Goal: Task Accomplishment & Management: Use online tool/utility

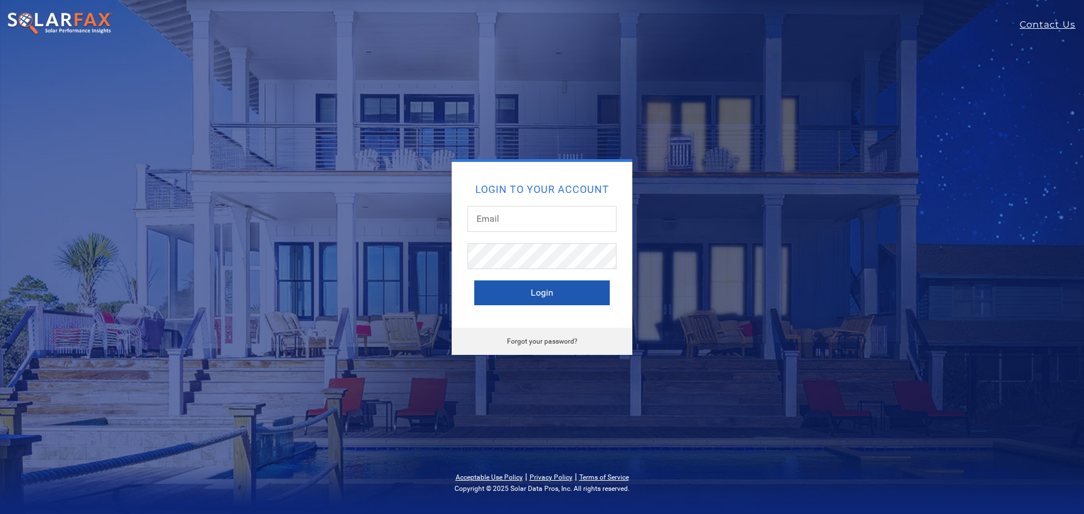
type input "tomthesolarguy@gmail.com"
click at [540, 292] on button "Login" at bounding box center [541, 293] width 135 height 25
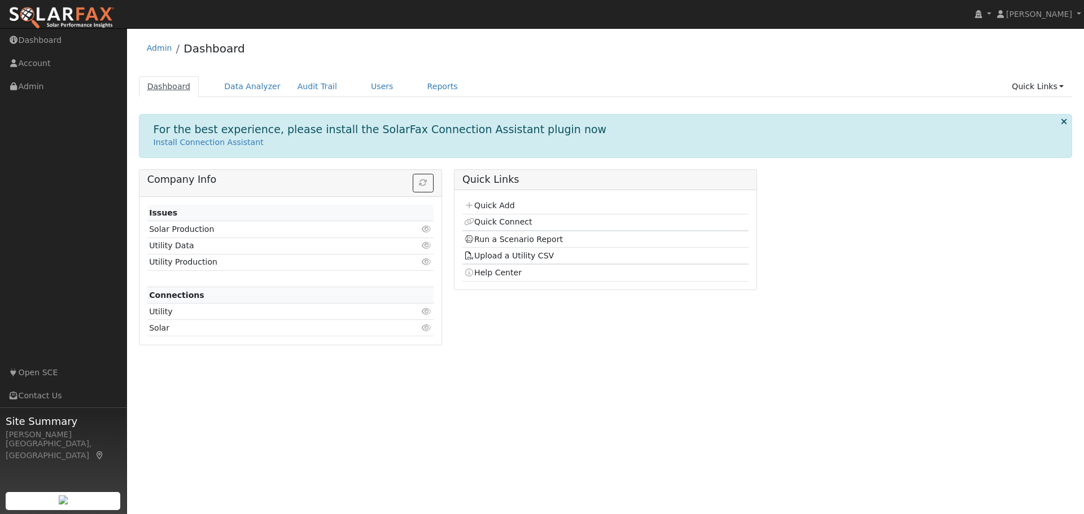
click at [169, 86] on link "Dashboard" at bounding box center [169, 86] width 60 height 21
click at [51, 38] on link "Dashboard" at bounding box center [63, 40] width 127 height 23
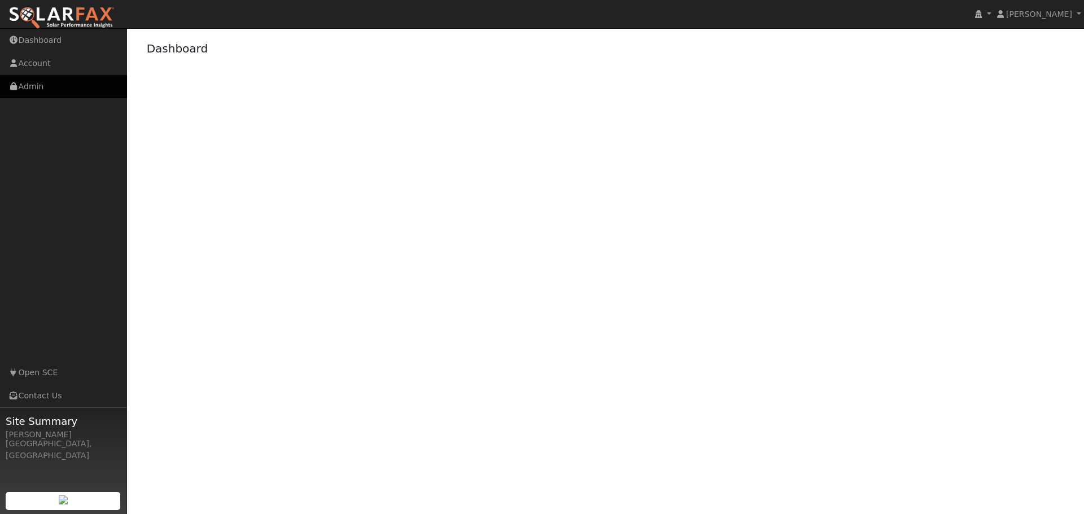
click at [39, 85] on link "Admin" at bounding box center [63, 86] width 127 height 23
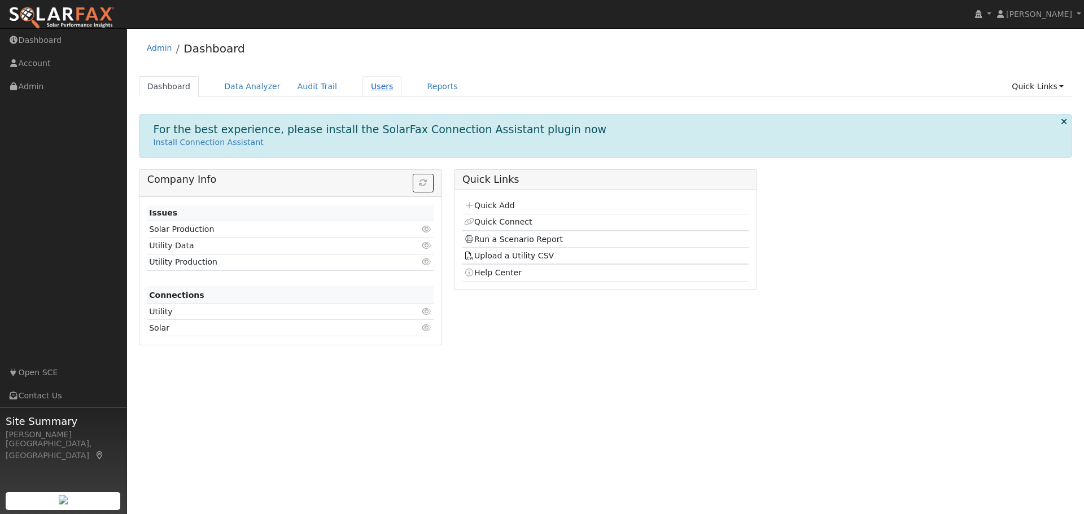
click at [369, 86] on link "Users" at bounding box center [382, 86] width 40 height 21
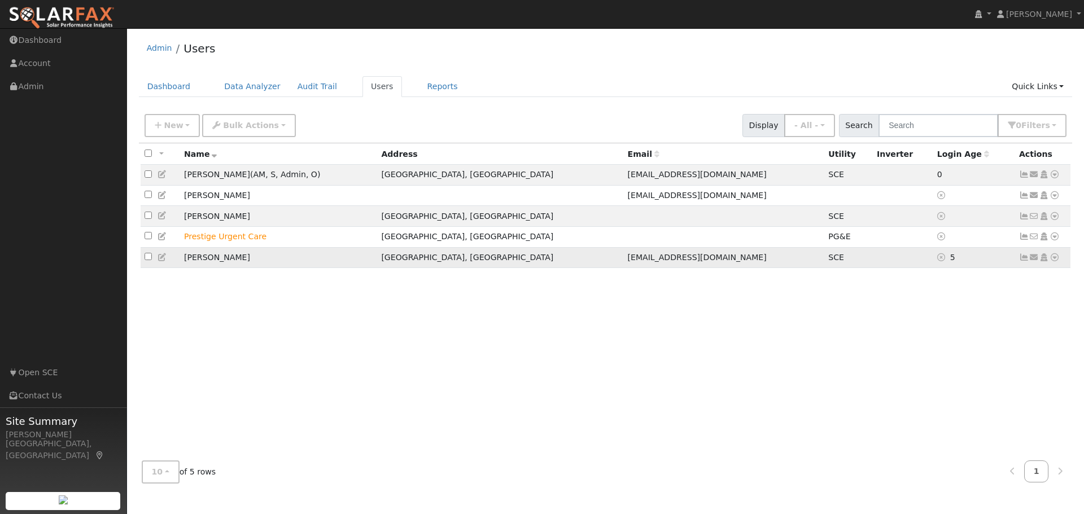
click at [1055, 261] on icon at bounding box center [1055, 257] width 10 height 8
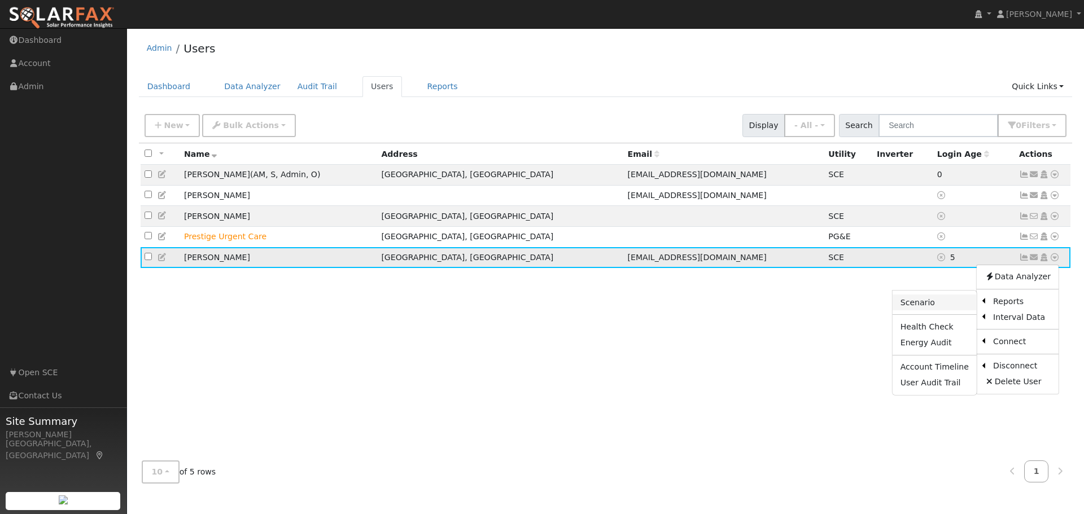
click at [928, 305] on link "Scenario" at bounding box center [935, 303] width 84 height 16
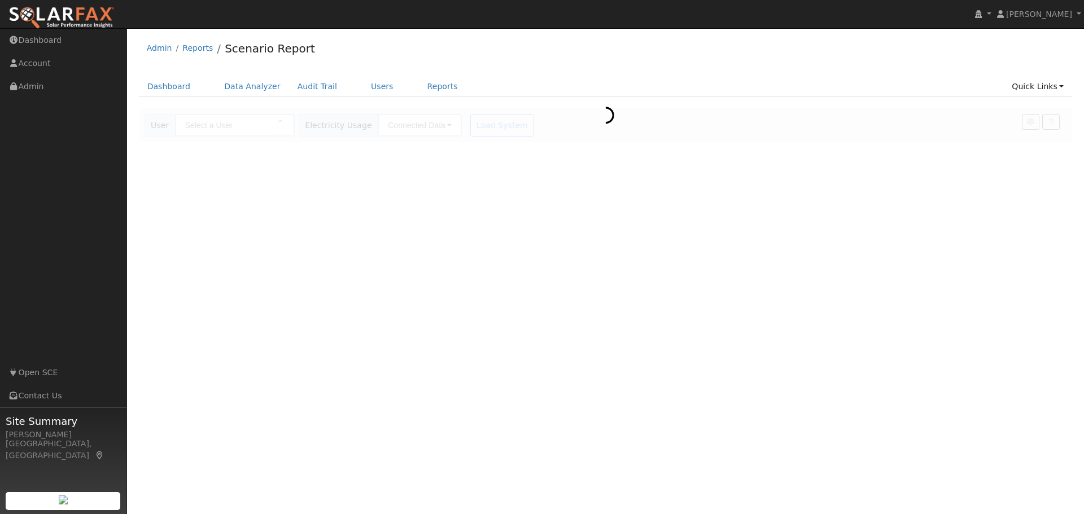
type input "[PERSON_NAME]"
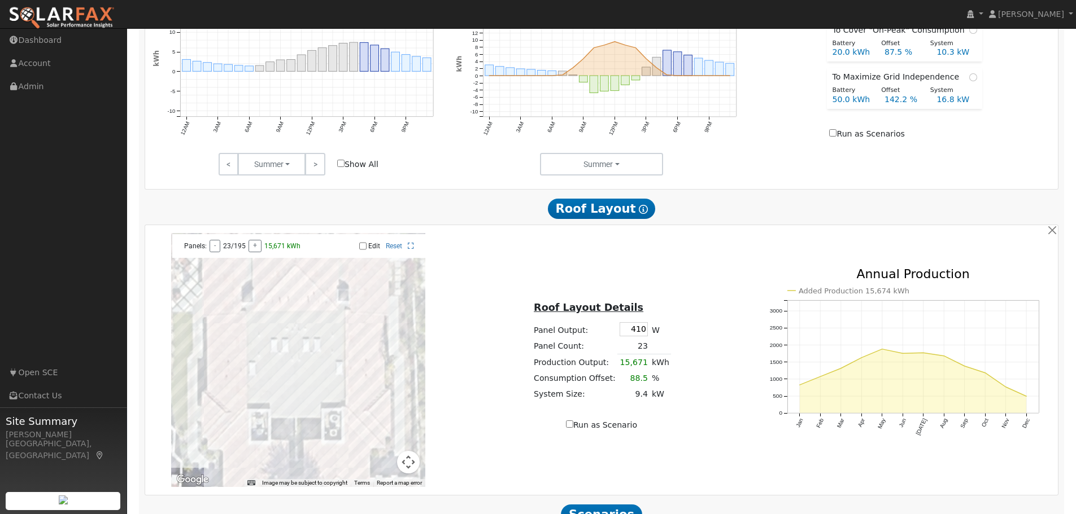
scroll to position [565, 0]
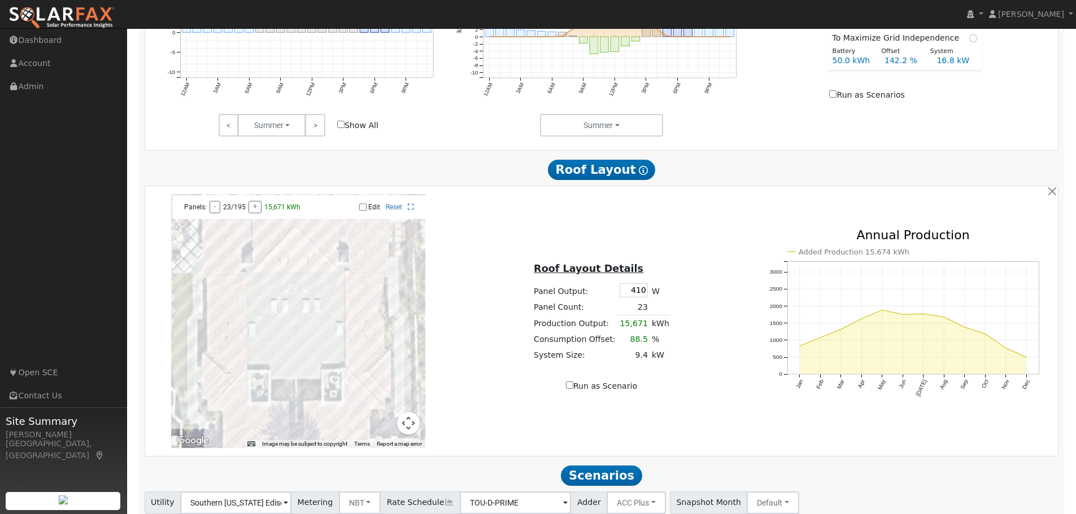
click at [373, 209] on label "Edit" at bounding box center [374, 207] width 12 height 8
click at [366, 209] on input "Edit" at bounding box center [362, 207] width 7 height 8
checkbox input "true"
click at [317, 233] on div at bounding box center [298, 321] width 254 height 254
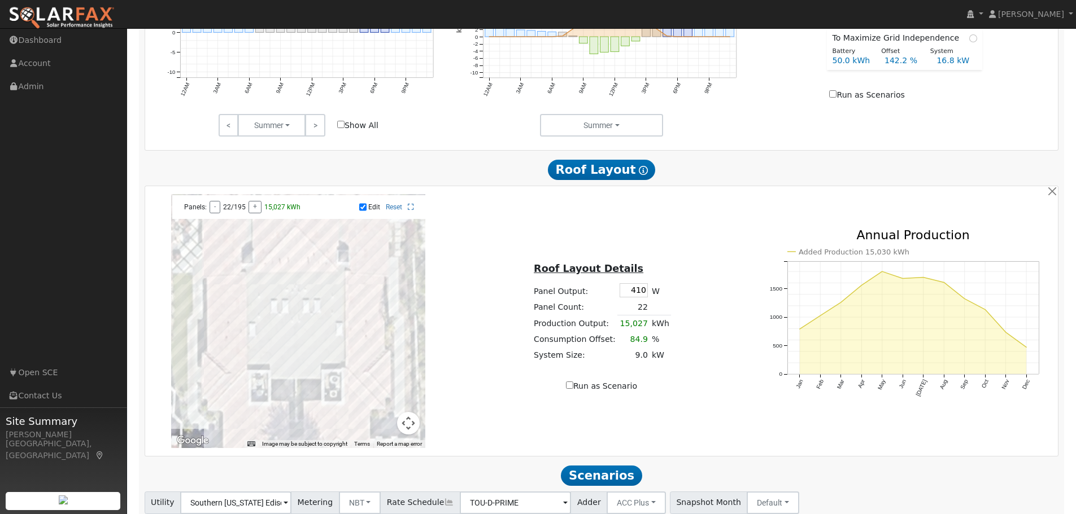
click at [316, 242] on div at bounding box center [298, 321] width 254 height 254
click at [310, 257] on div at bounding box center [298, 321] width 254 height 254
click at [295, 257] on div at bounding box center [298, 321] width 254 height 254
click at [293, 268] on div at bounding box center [298, 321] width 254 height 254
click at [312, 268] on div at bounding box center [298, 321] width 254 height 254
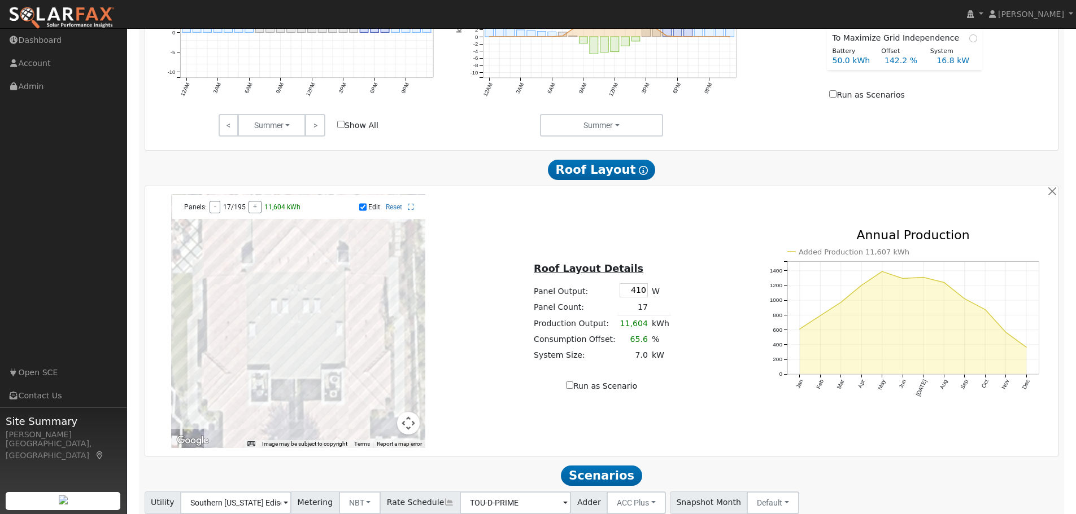
click at [311, 278] on div at bounding box center [298, 321] width 254 height 254
click at [327, 281] on div at bounding box center [298, 321] width 254 height 254
click at [364, 281] on div at bounding box center [298, 321] width 254 height 254
click at [371, 278] on div at bounding box center [298, 321] width 254 height 254
click at [383, 279] on div at bounding box center [298, 321] width 254 height 254
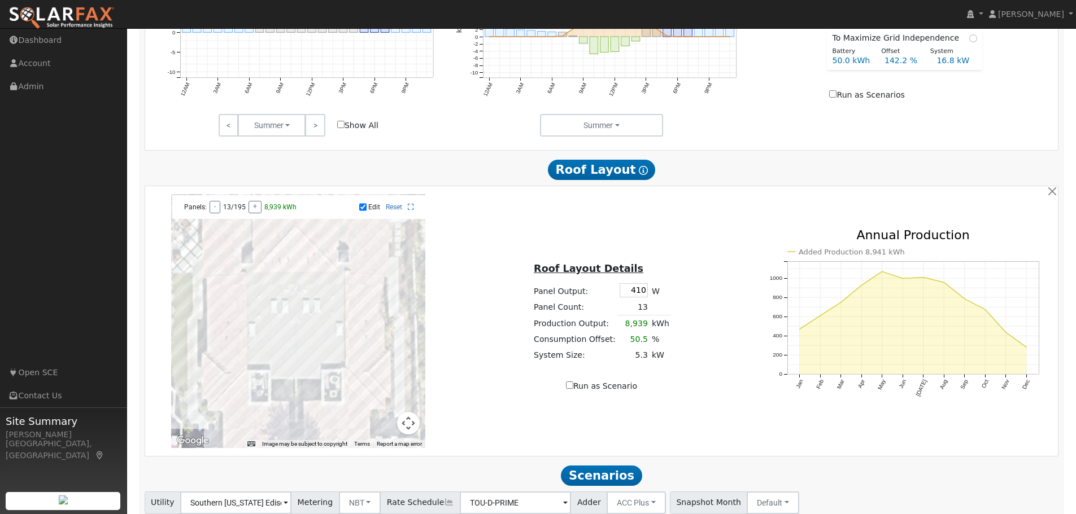
click at [360, 385] on div at bounding box center [298, 321] width 254 height 254
click at [366, 386] on div at bounding box center [298, 321] width 254 height 254
click at [357, 384] on div at bounding box center [298, 321] width 254 height 254
click at [311, 281] on div at bounding box center [298, 321] width 254 height 254
drag, startPoint x: 294, startPoint y: 280, endPoint x: 285, endPoint y: 280, distance: 9.0
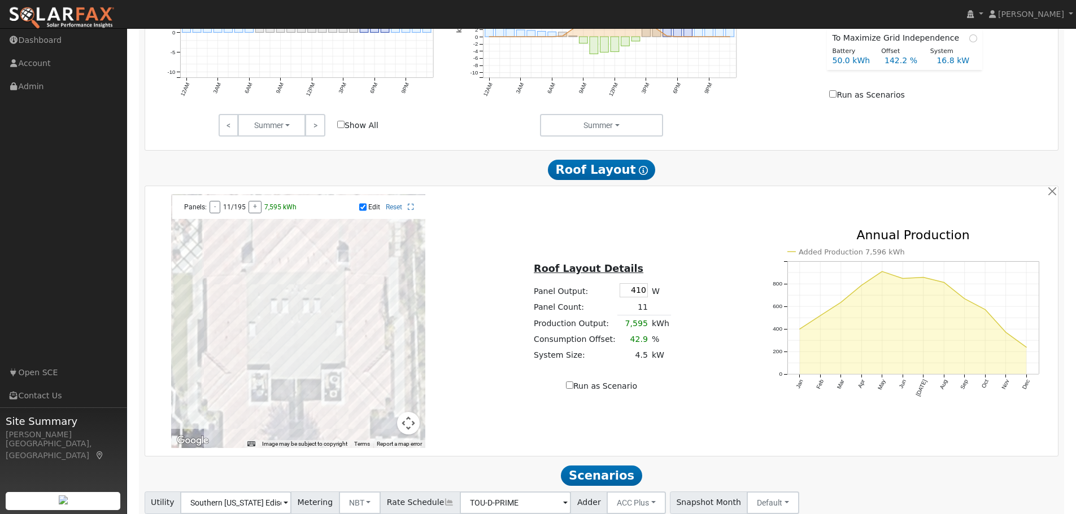
click at [293, 280] on div at bounding box center [298, 321] width 254 height 254
click at [280, 280] on div at bounding box center [298, 321] width 254 height 254
click at [259, 289] on div at bounding box center [298, 321] width 254 height 254
click at [277, 282] on div at bounding box center [298, 321] width 254 height 254
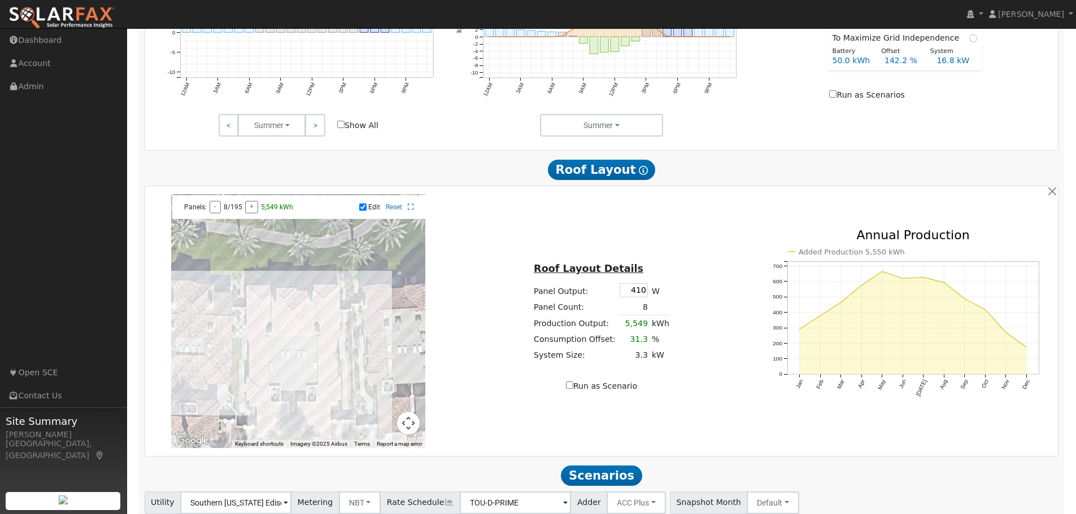
drag, startPoint x: 285, startPoint y: 301, endPoint x: 294, endPoint y: 352, distance: 51.0
click at [294, 352] on div at bounding box center [298, 321] width 254 height 254
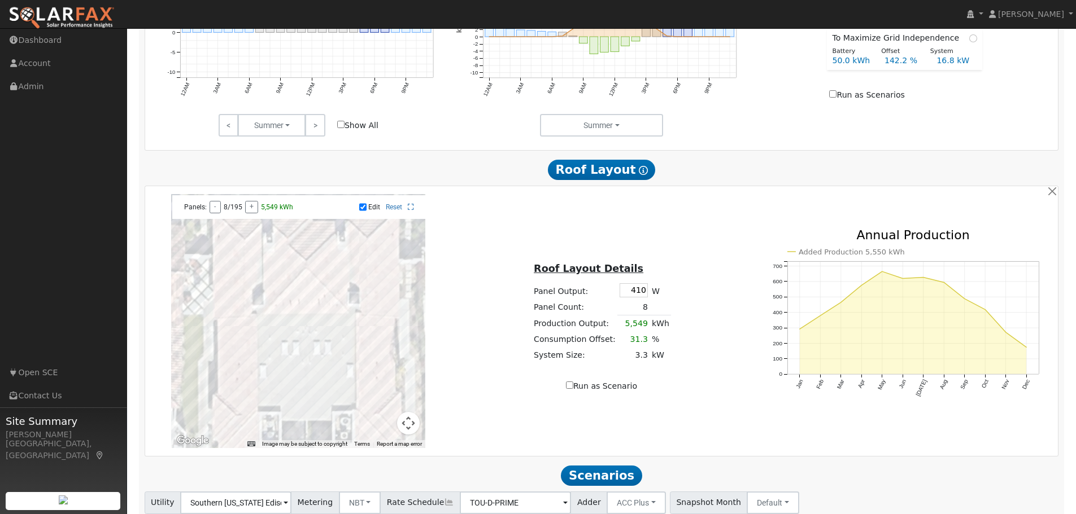
drag, startPoint x: 297, startPoint y: 355, endPoint x: 312, endPoint y: 342, distance: 20.4
click at [312, 342] on div at bounding box center [298, 321] width 254 height 254
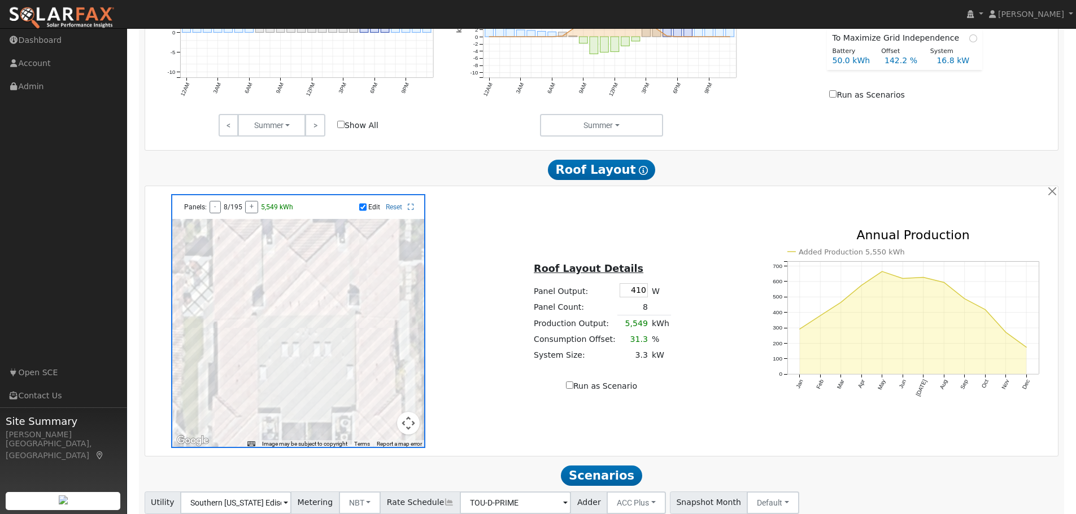
click at [241, 265] on div at bounding box center [298, 321] width 254 height 254
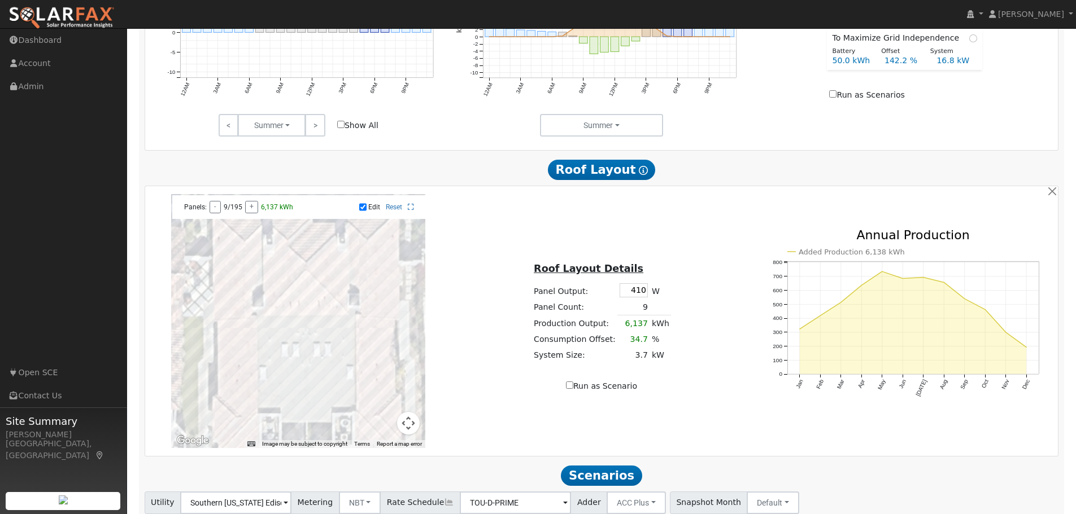
click at [244, 283] on div at bounding box center [298, 321] width 254 height 254
click at [242, 300] on div at bounding box center [298, 321] width 254 height 254
click at [243, 318] on div at bounding box center [298, 321] width 254 height 254
click at [243, 321] on div at bounding box center [298, 321] width 254 height 254
click at [244, 342] on div at bounding box center [298, 321] width 254 height 254
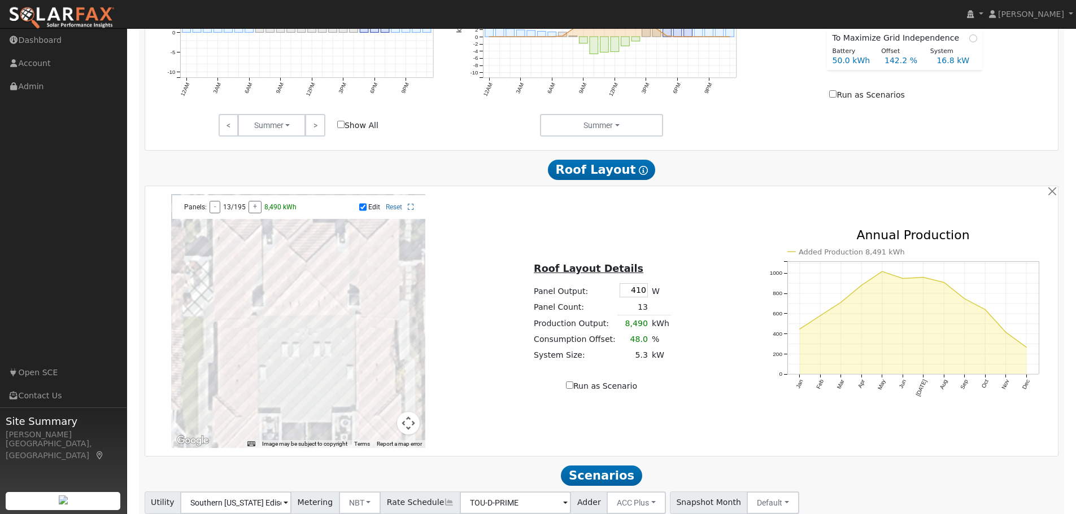
click at [247, 360] on div at bounding box center [298, 321] width 254 height 254
click at [249, 374] on div at bounding box center [298, 321] width 254 height 254
click at [234, 266] on div at bounding box center [298, 321] width 254 height 254
click at [225, 268] on div at bounding box center [298, 321] width 254 height 254
click at [225, 283] on div at bounding box center [298, 321] width 254 height 254
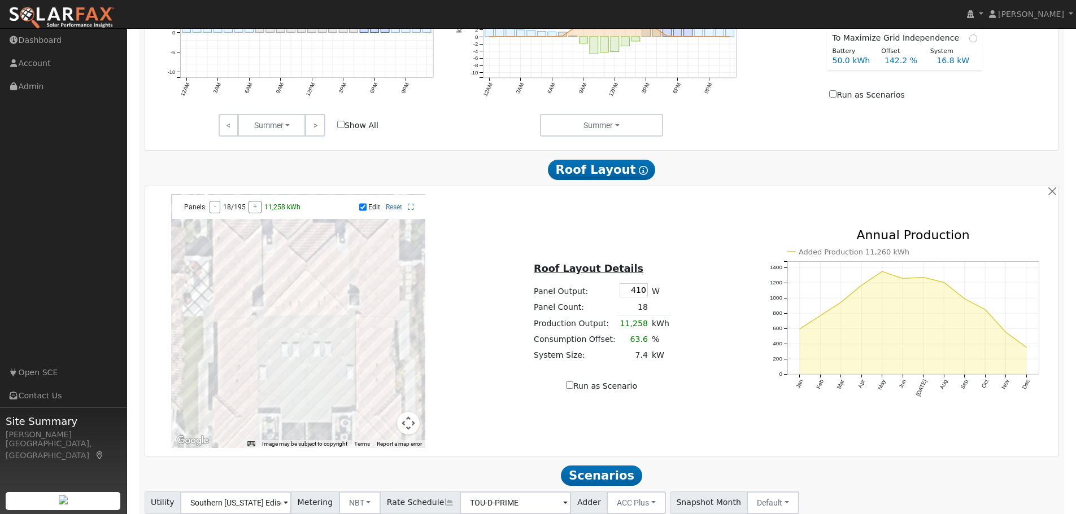
click at [238, 284] on div at bounding box center [298, 321] width 254 height 254
click at [237, 305] on div at bounding box center [298, 321] width 254 height 254
click at [227, 306] on div at bounding box center [298, 321] width 254 height 254
click at [233, 320] on div at bounding box center [298, 321] width 254 height 254
click at [225, 324] on div at bounding box center [298, 321] width 254 height 254
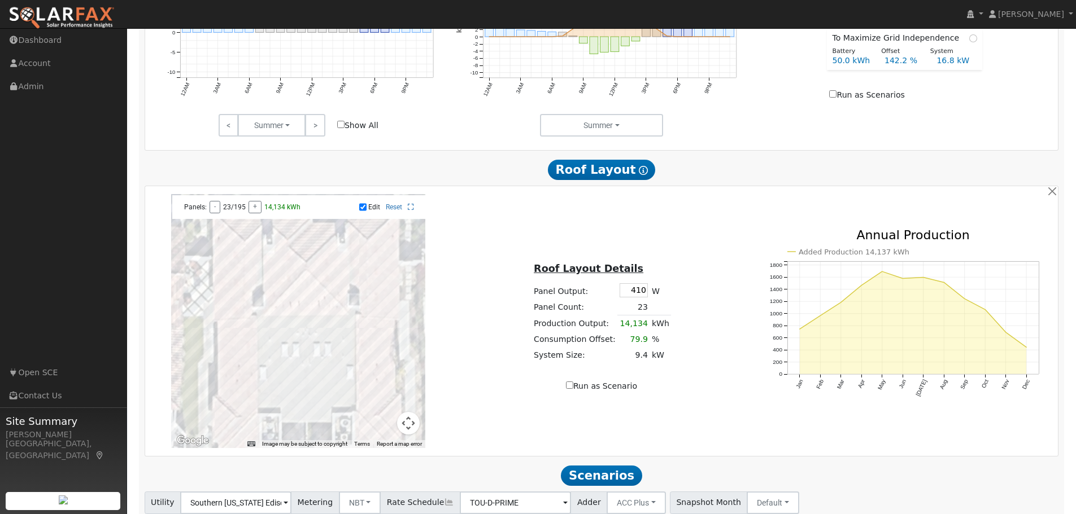
click at [236, 342] on div at bounding box center [298, 321] width 254 height 254
click at [225, 342] on div at bounding box center [298, 321] width 254 height 254
click at [237, 356] on div at bounding box center [298, 321] width 254 height 254
click at [226, 361] on div at bounding box center [298, 321] width 254 height 254
click at [253, 338] on div at bounding box center [298, 321] width 254 height 254
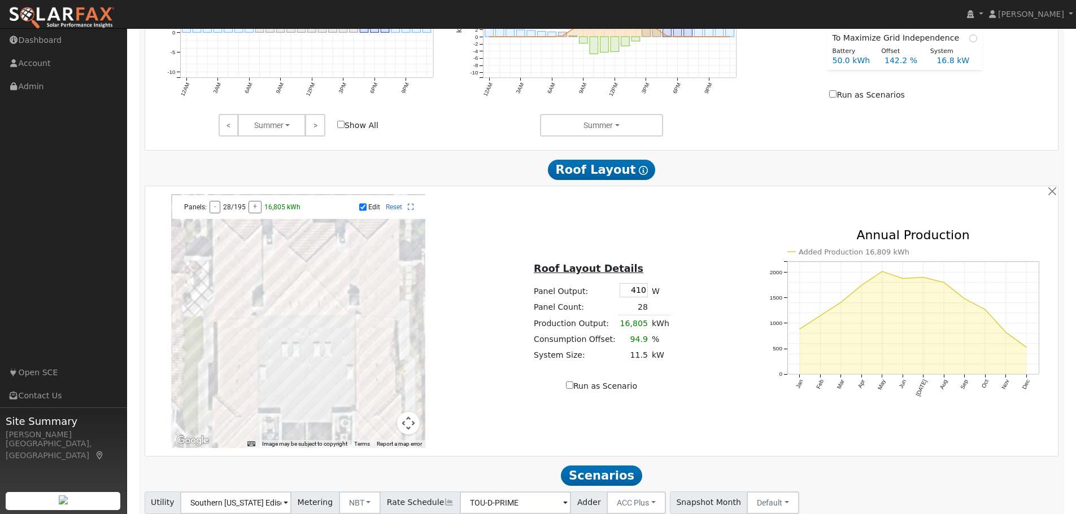
click at [253, 356] on div at bounding box center [298, 321] width 254 height 254
click at [255, 374] on div at bounding box center [298, 321] width 254 height 254
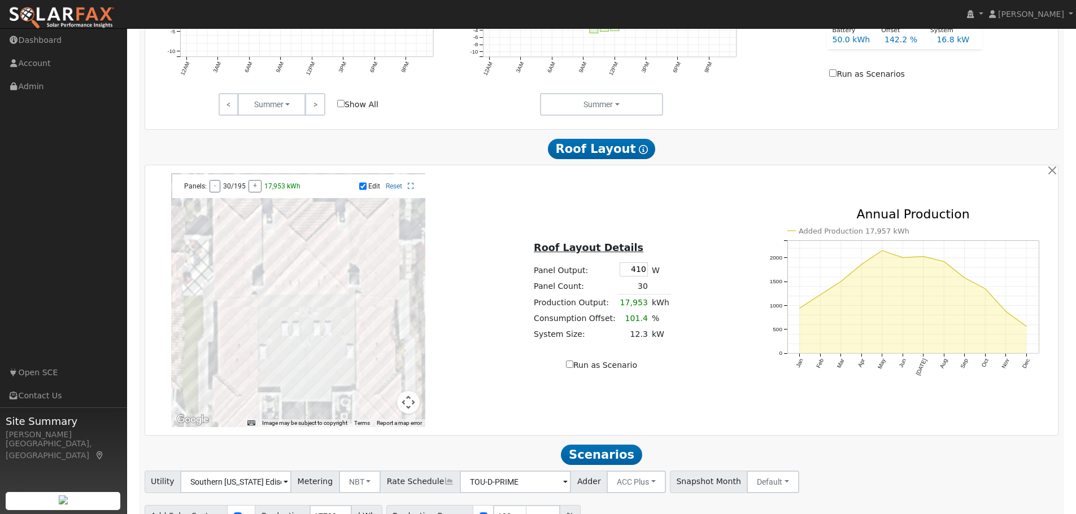
scroll to position [621, 0]
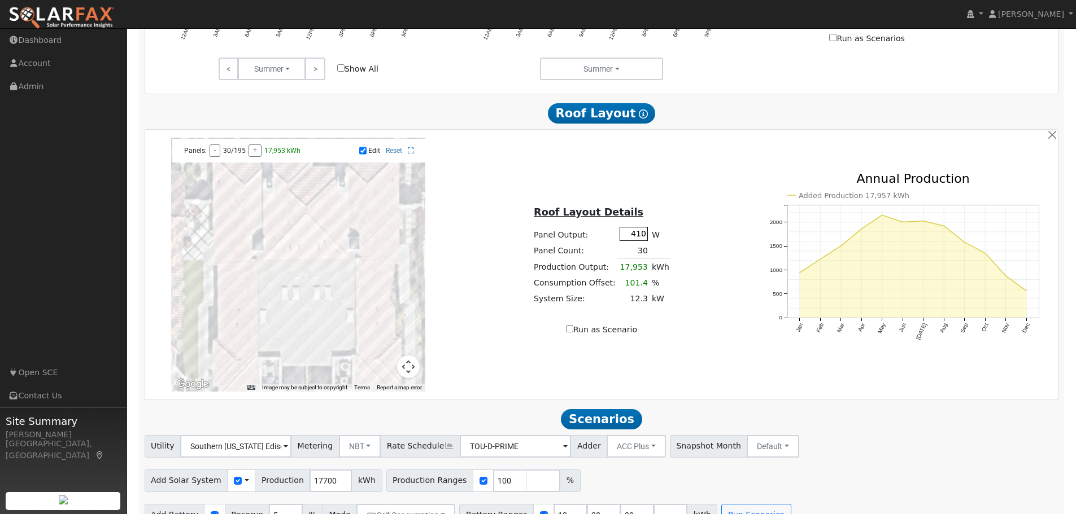
click at [641, 237] on input "410" at bounding box center [633, 234] width 28 height 14
type input "415"
click at [690, 230] on div "Roof Layout Details Panel Output: 415 W Panel Count: 30 Production Output: 18,1…" at bounding box center [601, 265] width 303 height 142
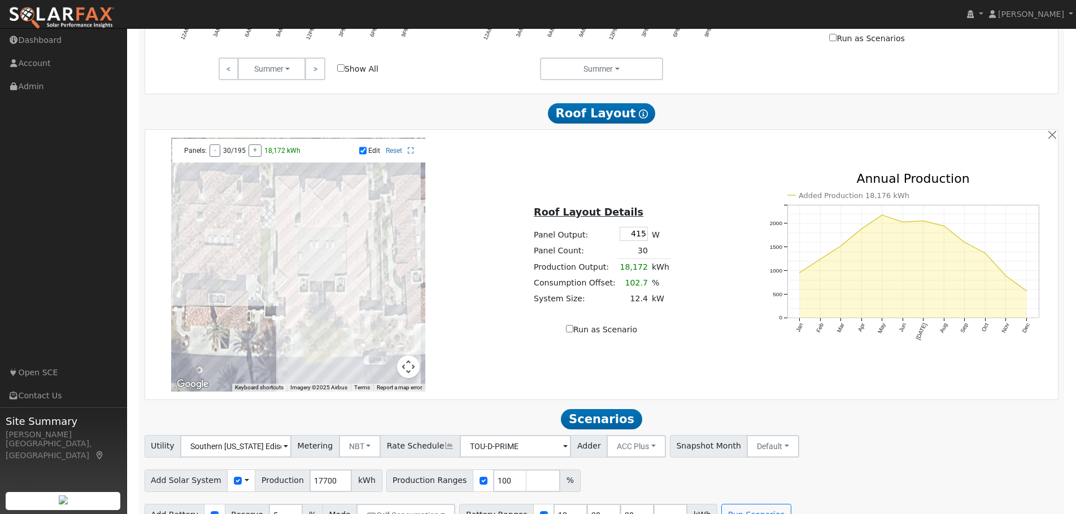
drag, startPoint x: 373, startPoint y: 313, endPoint x: 364, endPoint y: 277, distance: 37.2
click at [360, 254] on div at bounding box center [298, 265] width 254 height 254
click at [351, 325] on div at bounding box center [298, 265] width 254 height 254
click at [350, 330] on div at bounding box center [298, 265] width 254 height 254
click at [342, 326] on div at bounding box center [298, 265] width 254 height 254
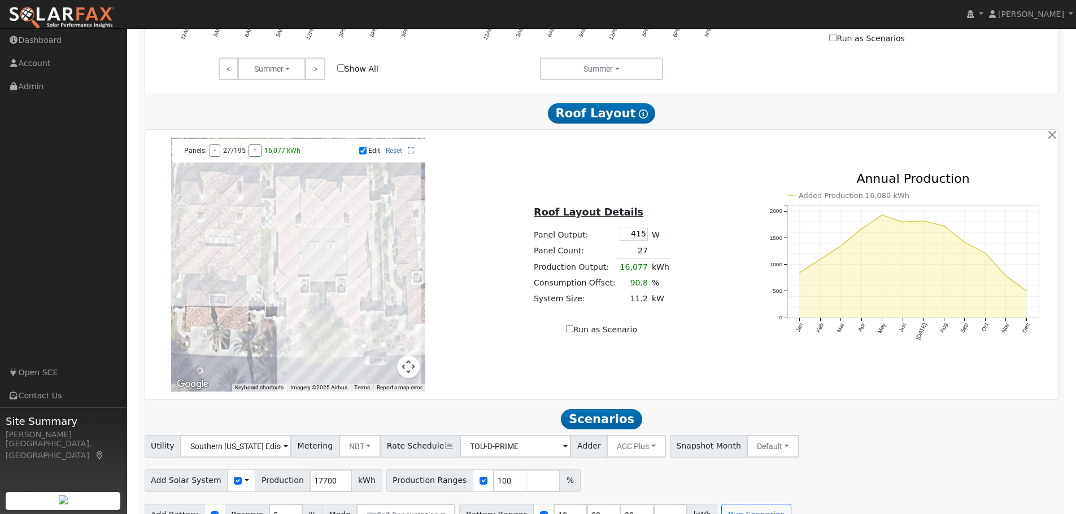
click at [341, 330] on div at bounding box center [298, 265] width 254 height 254
click at [331, 327] on div at bounding box center [298, 265] width 254 height 254
click at [325, 327] on div at bounding box center [298, 265] width 254 height 254
click at [318, 326] on div at bounding box center [298, 265] width 254 height 254
click at [313, 328] on div at bounding box center [298, 265] width 254 height 254
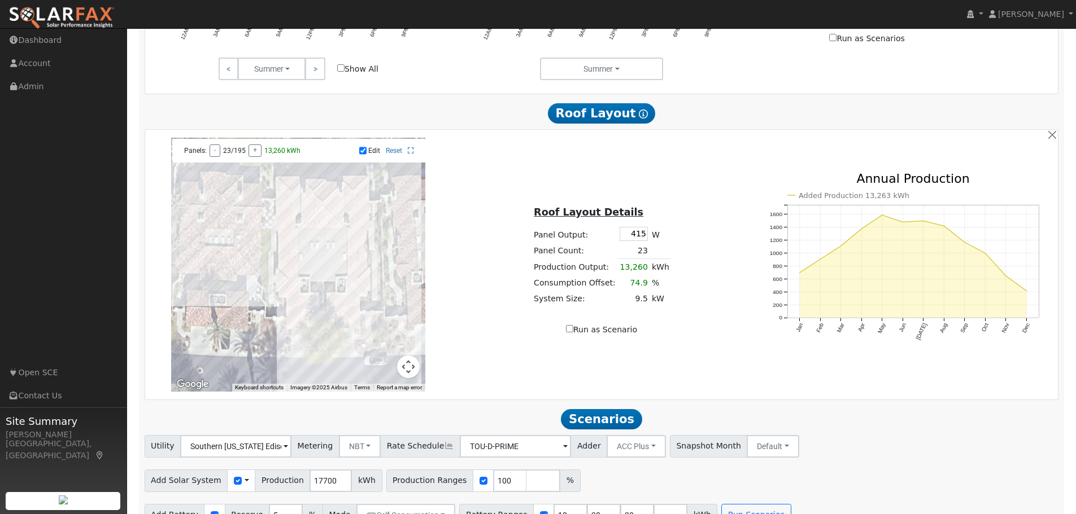
click at [306, 326] on div at bounding box center [298, 265] width 254 height 254
click at [287, 198] on div at bounding box center [298, 265] width 254 height 254
click at [281, 197] on div at bounding box center [298, 265] width 254 height 254
click at [296, 269] on div at bounding box center [298, 265] width 254 height 254
click at [290, 269] on div at bounding box center [298, 265] width 254 height 254
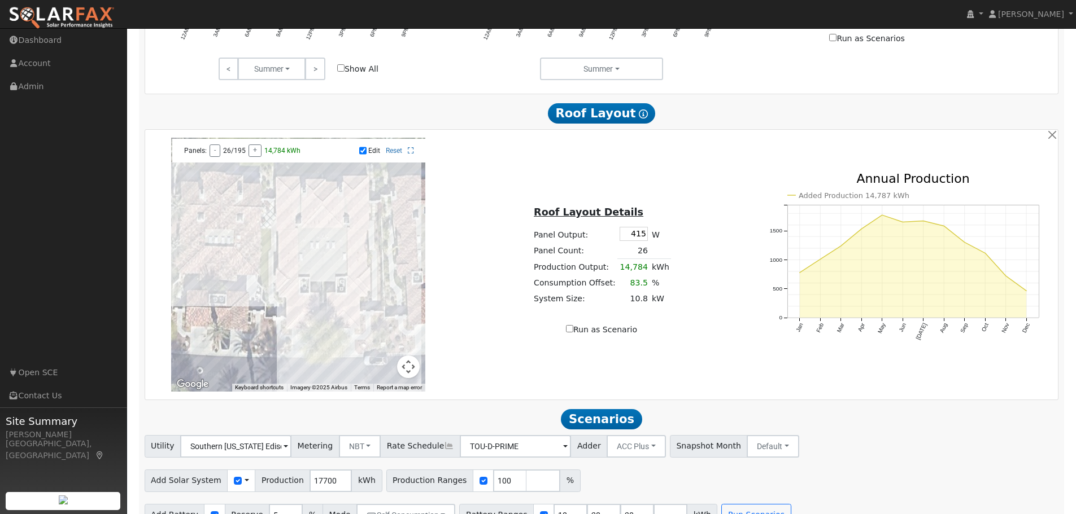
click at [286, 268] on div at bounding box center [298, 265] width 254 height 254
click at [297, 279] on div at bounding box center [298, 265] width 254 height 254
click at [291, 279] on div at bounding box center [298, 265] width 254 height 254
click at [286, 278] on div at bounding box center [298, 265] width 254 height 254
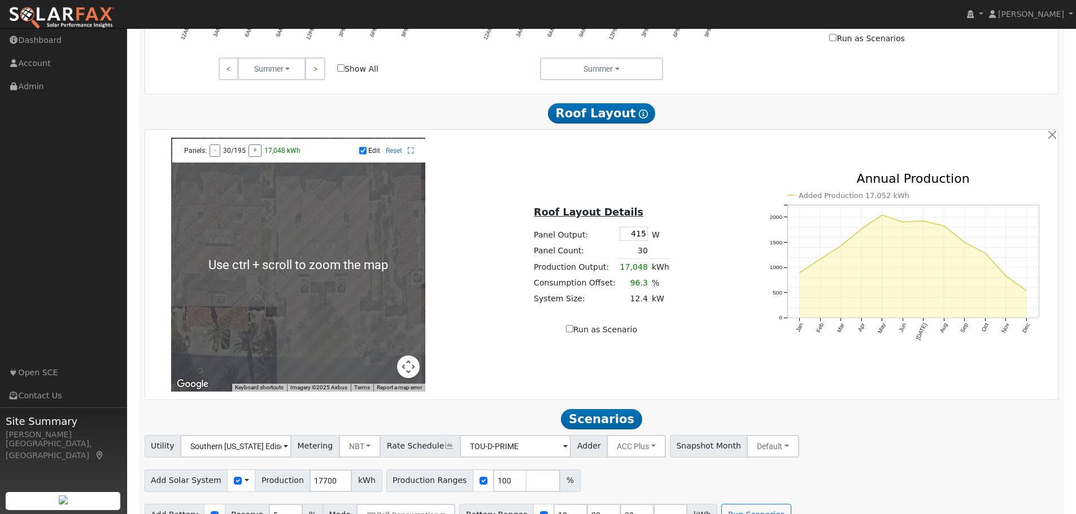
click at [496, 290] on div "Roof Layout Details Panel Output: 415 W Panel Count: 30 Production Output: 17,0…" at bounding box center [601, 265] width 303 height 142
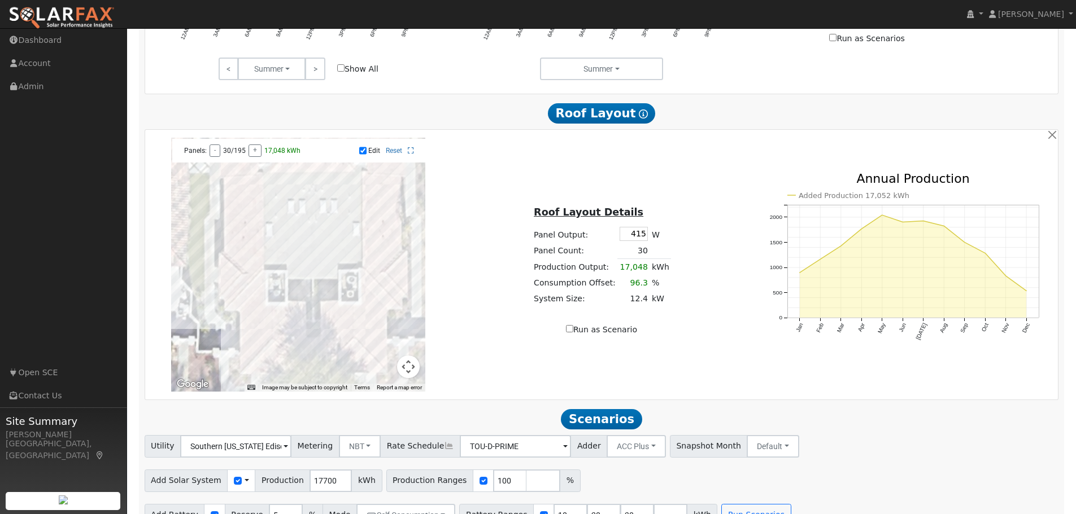
click at [265, 318] on div at bounding box center [298, 265] width 254 height 254
click at [250, 320] on div at bounding box center [298, 265] width 254 height 254
click at [265, 331] on div at bounding box center [298, 265] width 254 height 254
click at [250, 330] on div at bounding box center [298, 265] width 254 height 254
click at [267, 340] on div at bounding box center [298, 265] width 254 height 254
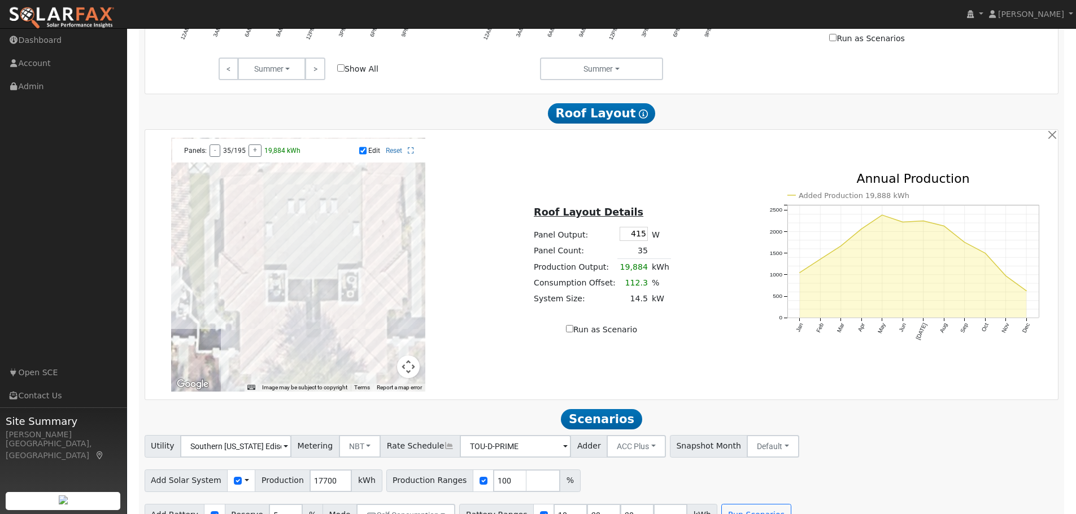
click at [250, 340] on div at bounding box center [298, 265] width 254 height 254
click at [252, 349] on div at bounding box center [298, 265] width 254 height 254
click at [251, 357] on div at bounding box center [298, 265] width 254 height 254
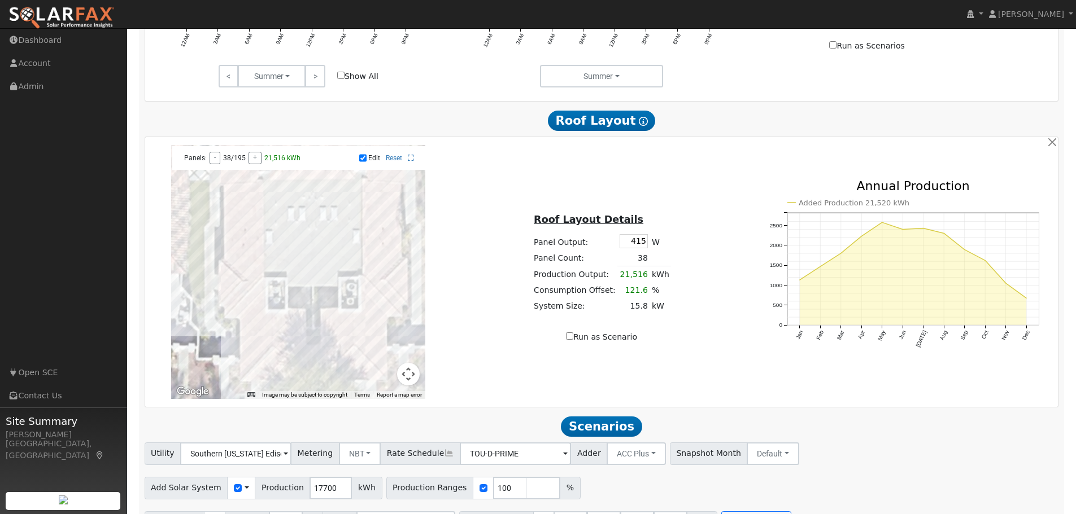
scroll to position [594, 0]
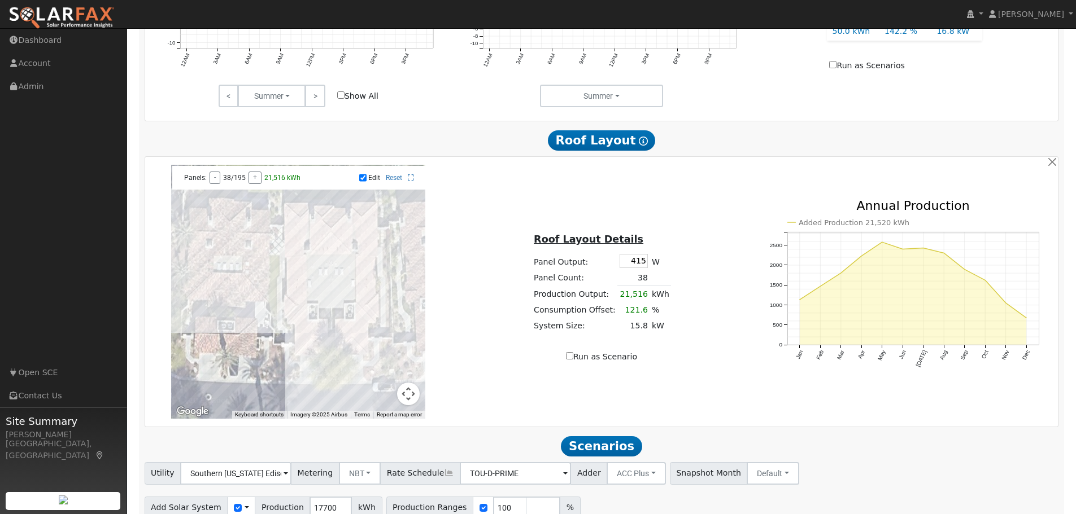
click at [299, 349] on div at bounding box center [298, 292] width 254 height 254
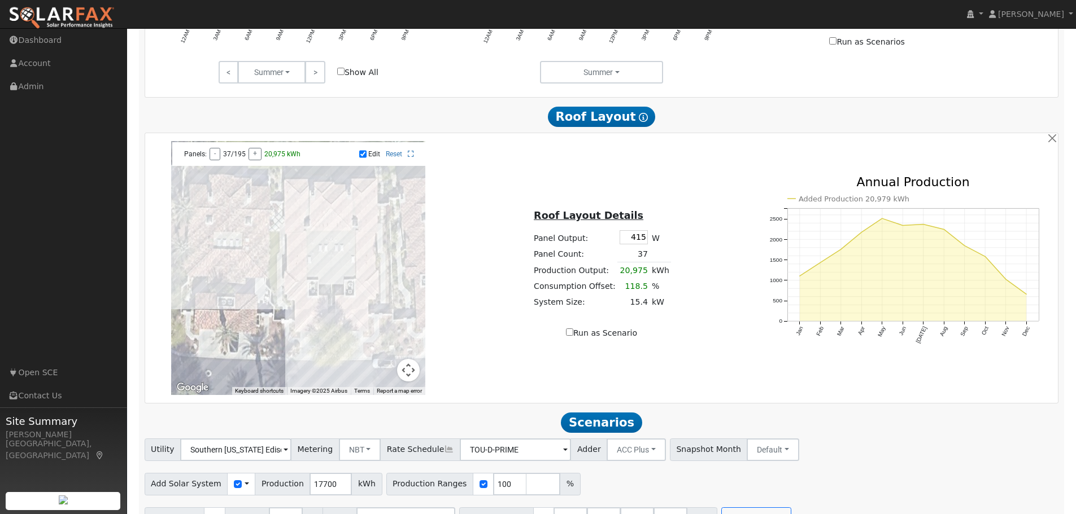
scroll to position [650, 0]
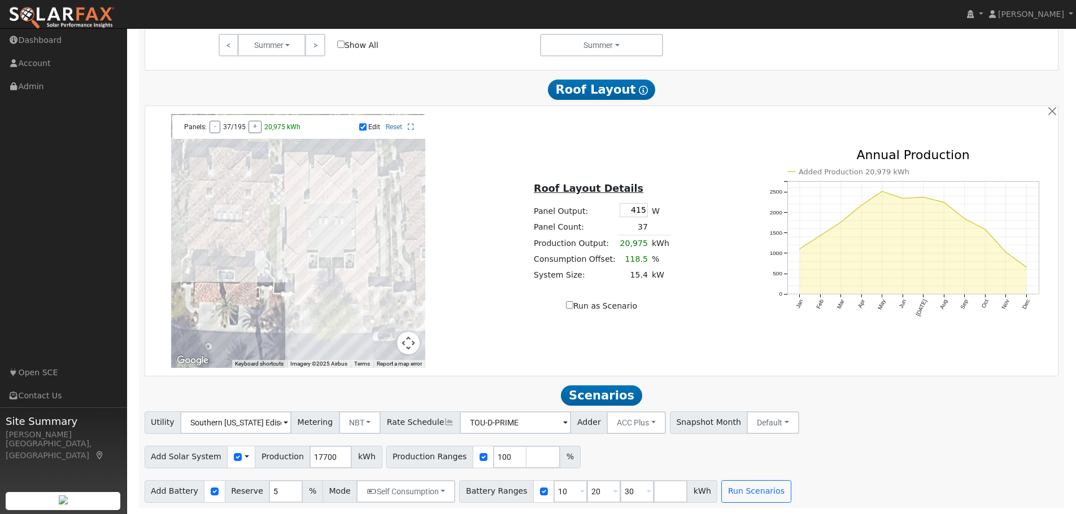
click at [300, 290] on div at bounding box center [298, 241] width 254 height 254
click at [572, 304] on input "Run as Scenario" at bounding box center [569, 304] width 7 height 7
checkbox input "true"
type input "20425"
click at [580, 491] on span at bounding box center [582, 492] width 5 height 13
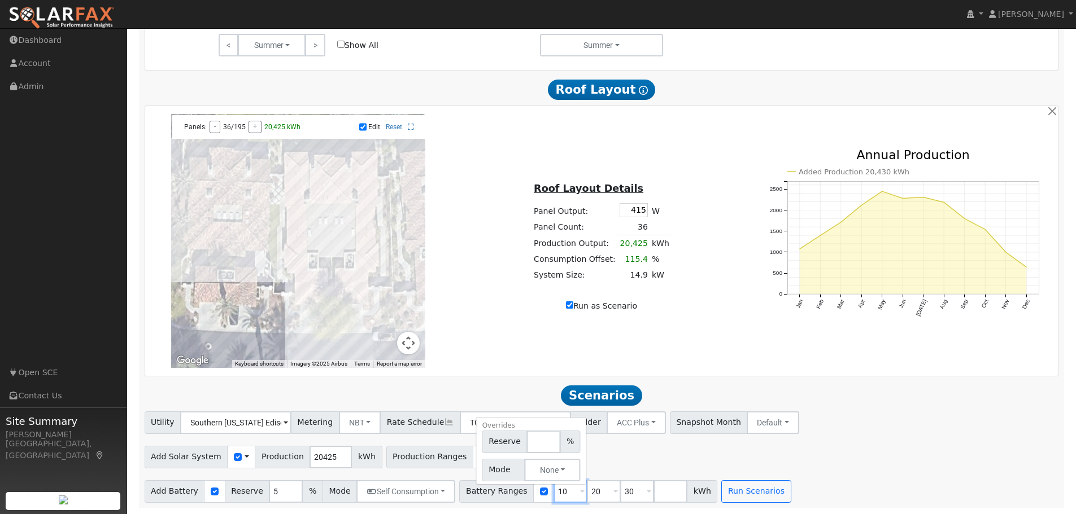
click at [553, 492] on input "10" at bounding box center [570, 491] width 34 height 23
type input "20"
type input "30"
type input "3"
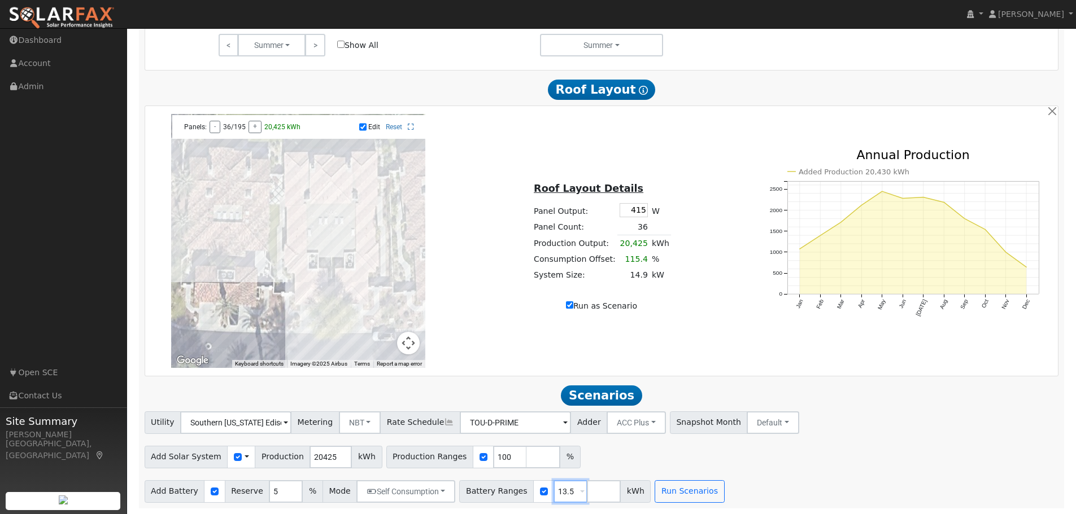
type input "13.5"
click at [587, 489] on input "number" at bounding box center [604, 491] width 34 height 23
type input "27"
click at [702, 487] on button "Run Scenarios" at bounding box center [722, 491] width 69 height 23
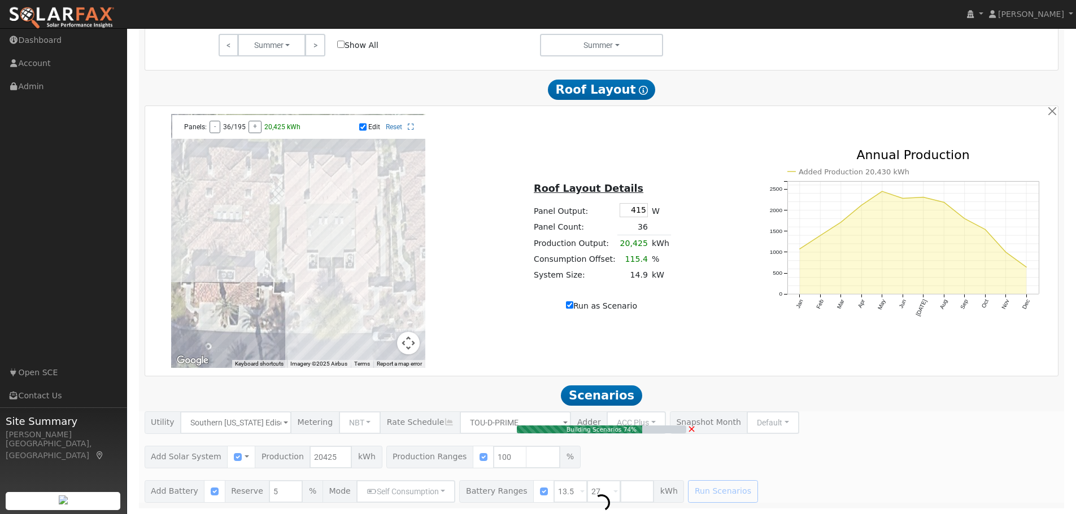
type input "14.9"
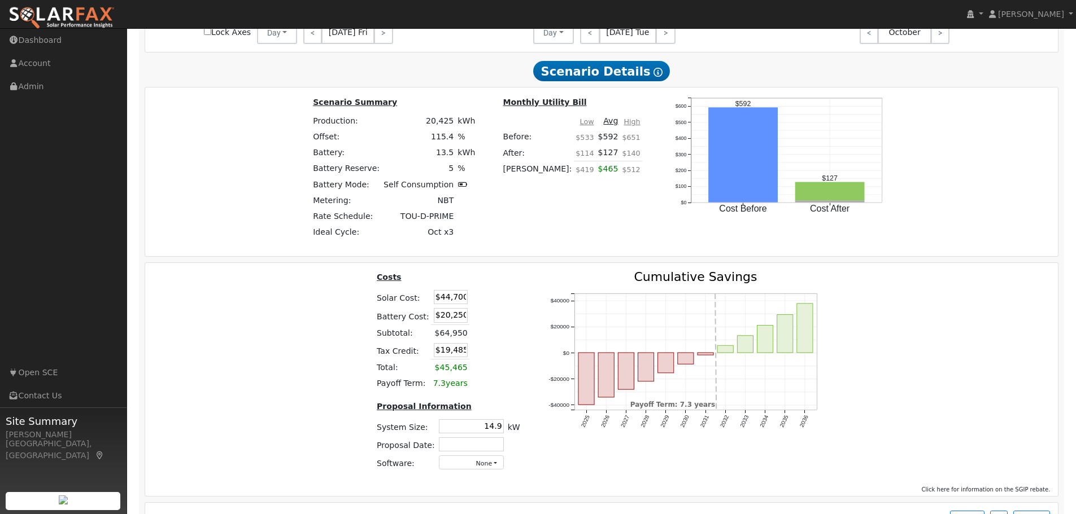
scroll to position [1472, 0]
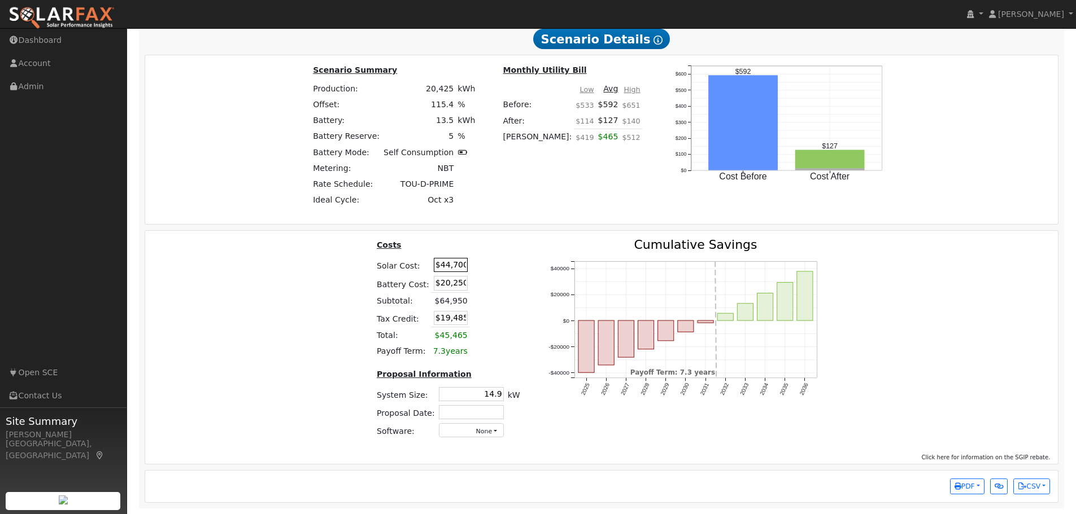
drag, startPoint x: 459, startPoint y: 265, endPoint x: 449, endPoint y: 265, distance: 10.2
click at [449, 265] on input "$44,700" at bounding box center [451, 265] width 34 height 14
click at [441, 265] on input "$44,700" at bounding box center [451, 265] width 34 height 14
drag, startPoint x: 440, startPoint y: 263, endPoint x: 461, endPoint y: 264, distance: 21.5
click at [461, 264] on input "$44,700" at bounding box center [451, 265] width 34 height 14
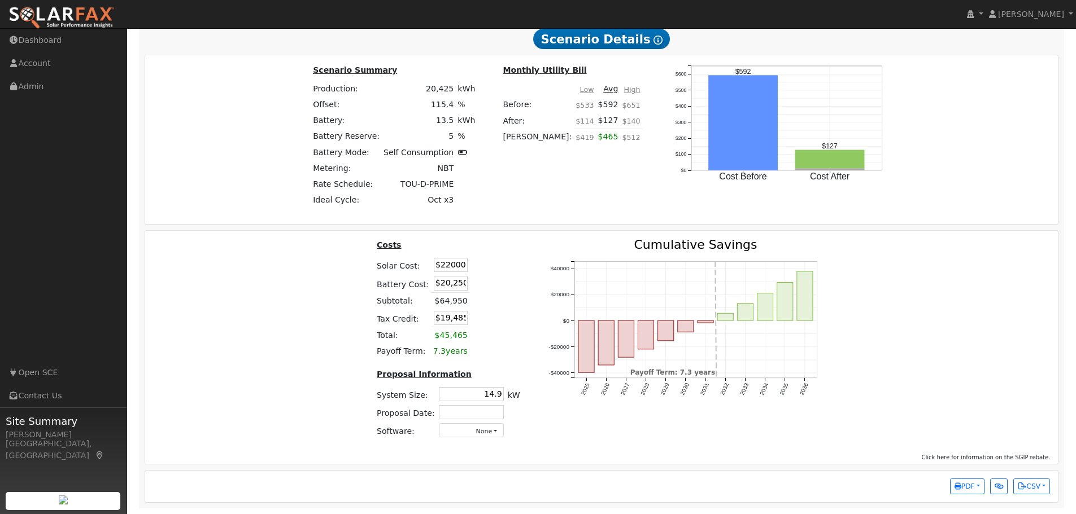
type input "$22,000"
type input "$12,675"
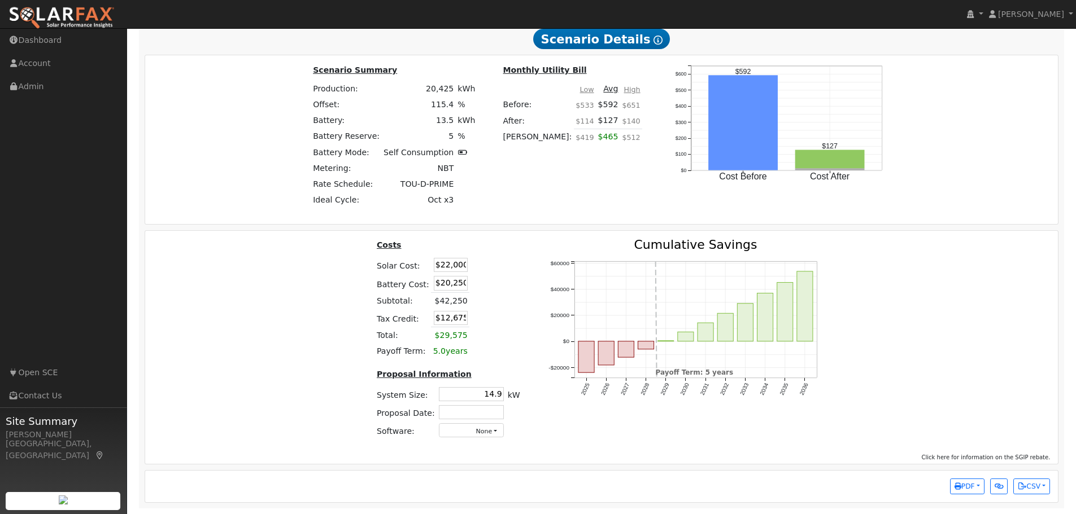
click at [368, 262] on div "Costs Solar Cost: $22,000 Battery Cost: $20,250 Subtotal: $42,250 Tax Credit: $…" at bounding box center [447, 343] width 171 height 209
click at [460, 265] on input "$22,000" at bounding box center [451, 265] width 34 height 14
drag, startPoint x: 460, startPoint y: 282, endPoint x: 438, endPoint y: 283, distance: 22.0
click at [438, 283] on input "$20,250" at bounding box center [451, 283] width 34 height 14
type input "$14,000"
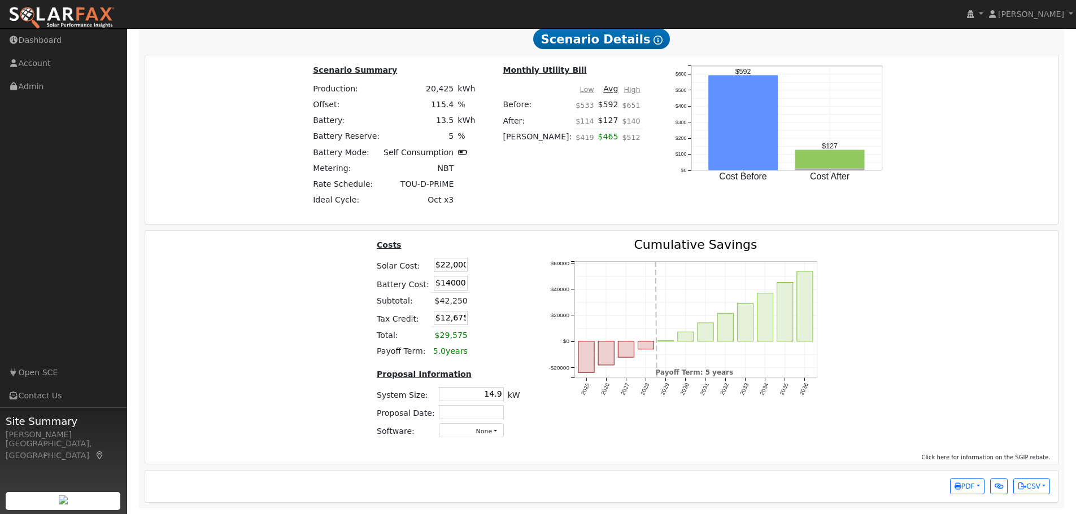
type input "$10,800"
click at [484, 279] on td at bounding box center [482, 283] width 26 height 19
click at [461, 264] on input "$22,000" at bounding box center [451, 265] width 34 height 14
click at [974, 485] on button "PDF" at bounding box center [967, 487] width 34 height 16
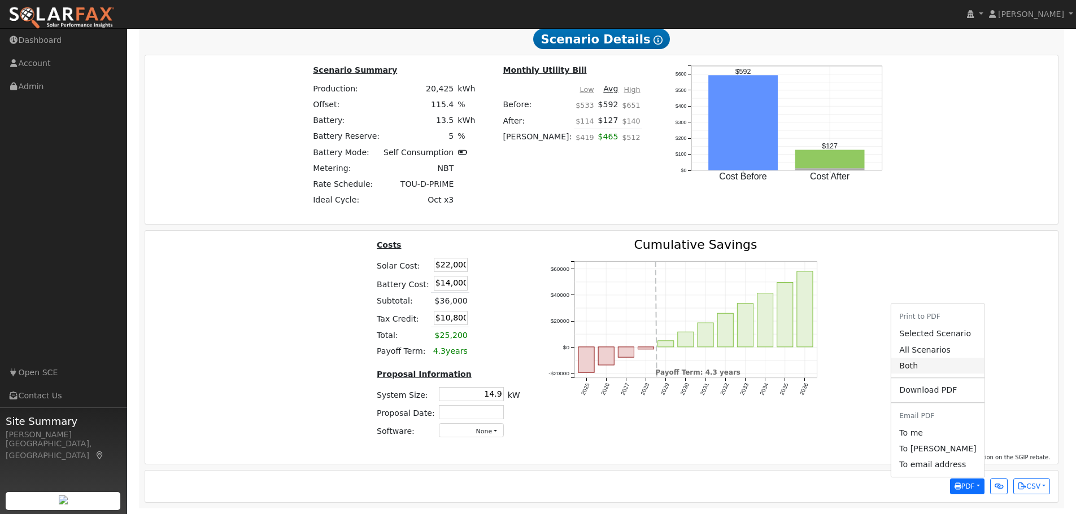
click at [929, 364] on link "Both" at bounding box center [937, 366] width 93 height 16
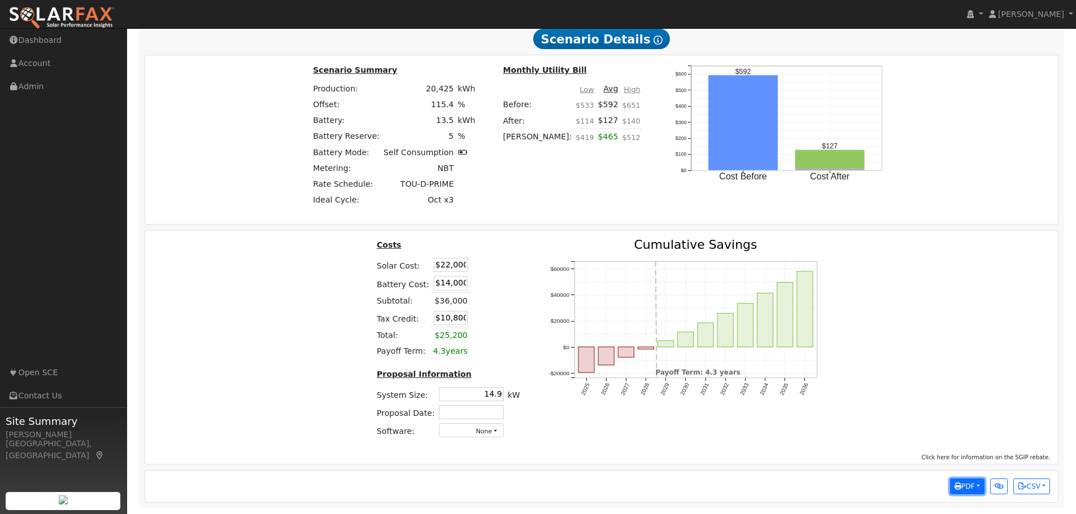
click at [965, 488] on span "PDF" at bounding box center [964, 487] width 20 height 8
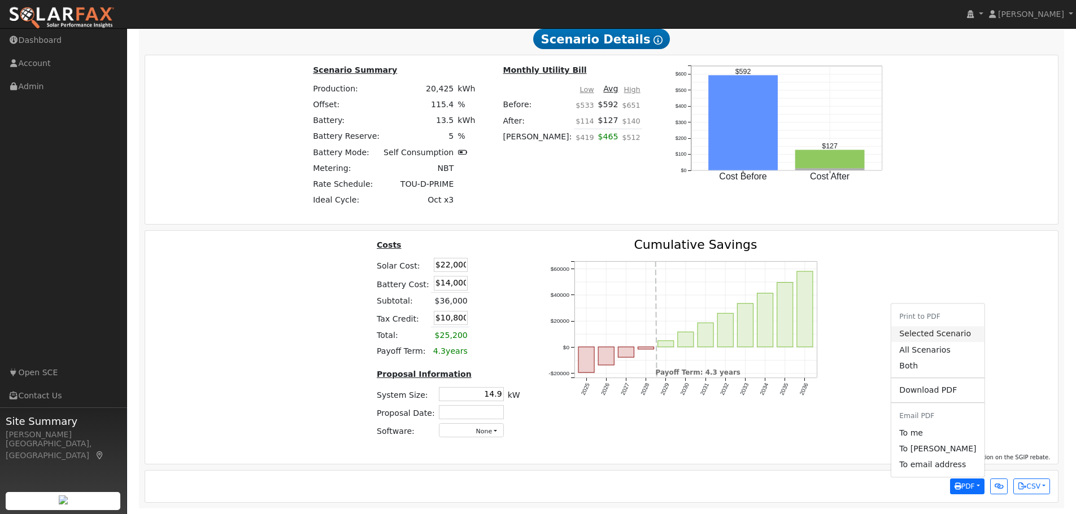
click at [962, 334] on link "Selected Scenario" at bounding box center [937, 334] width 93 height 16
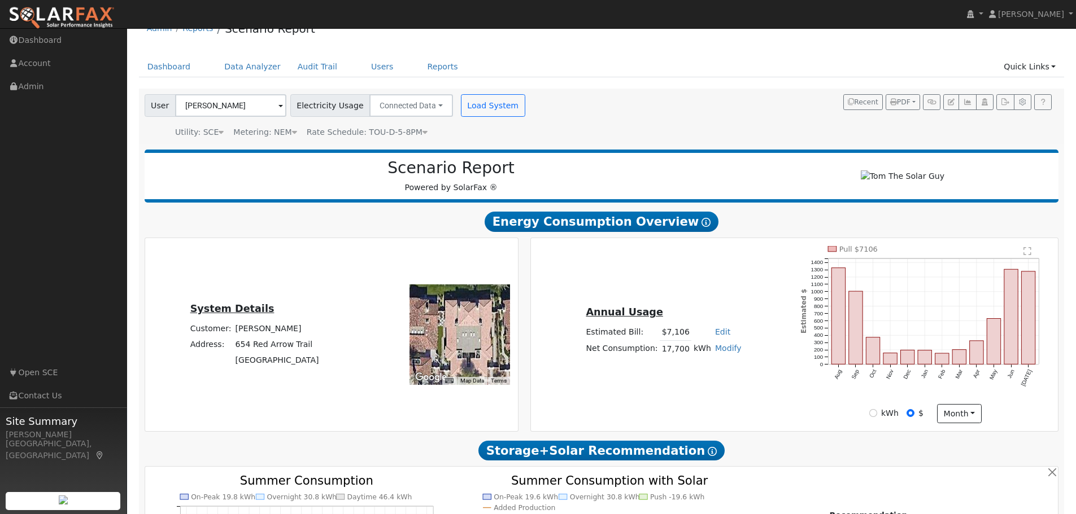
scroll to position [0, 0]
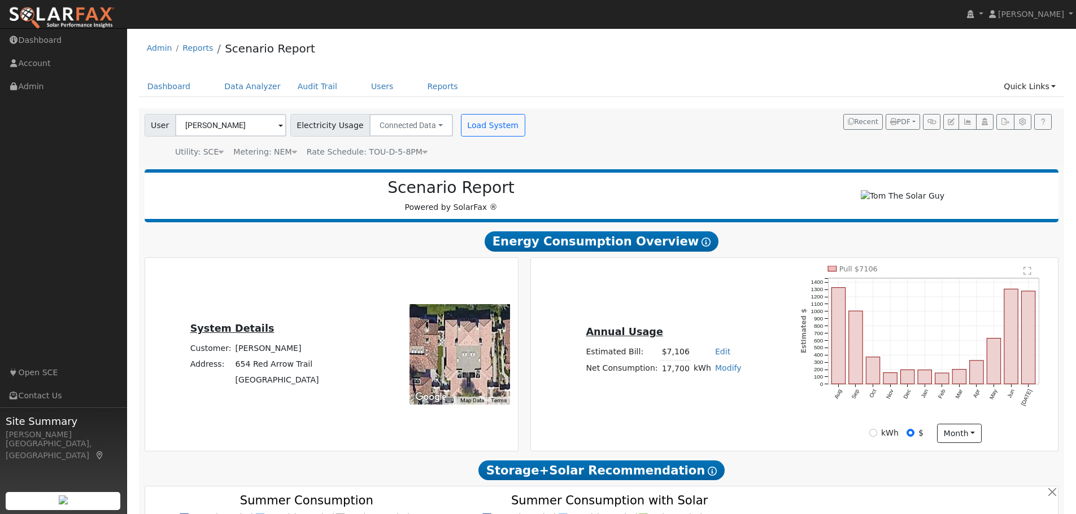
click at [714, 60] on div "Admin Reports Scenario Report" at bounding box center [601, 51] width 925 height 34
click at [902, 119] on span "PDF" at bounding box center [900, 122] width 20 height 8
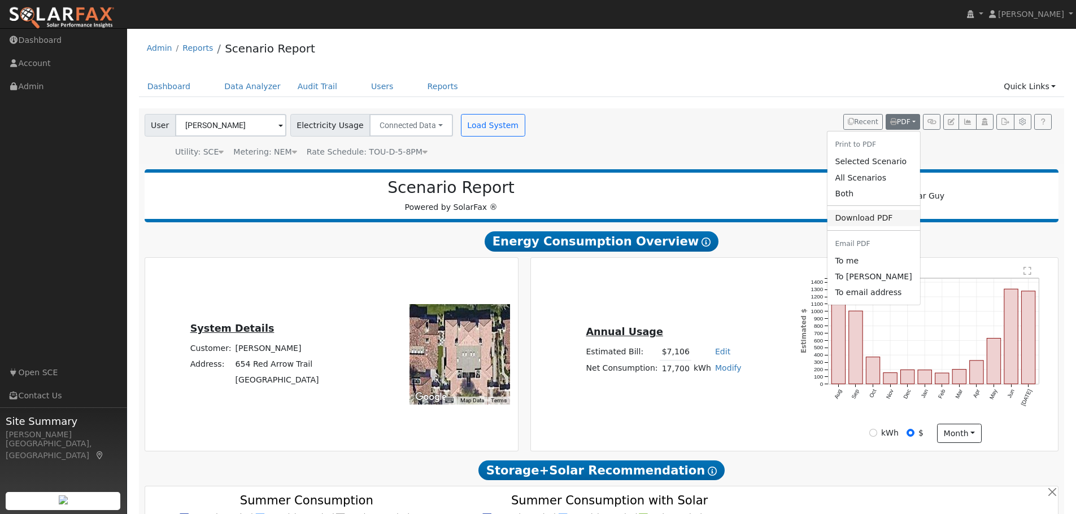
click at [875, 216] on link "Download PDF" at bounding box center [873, 218] width 93 height 16
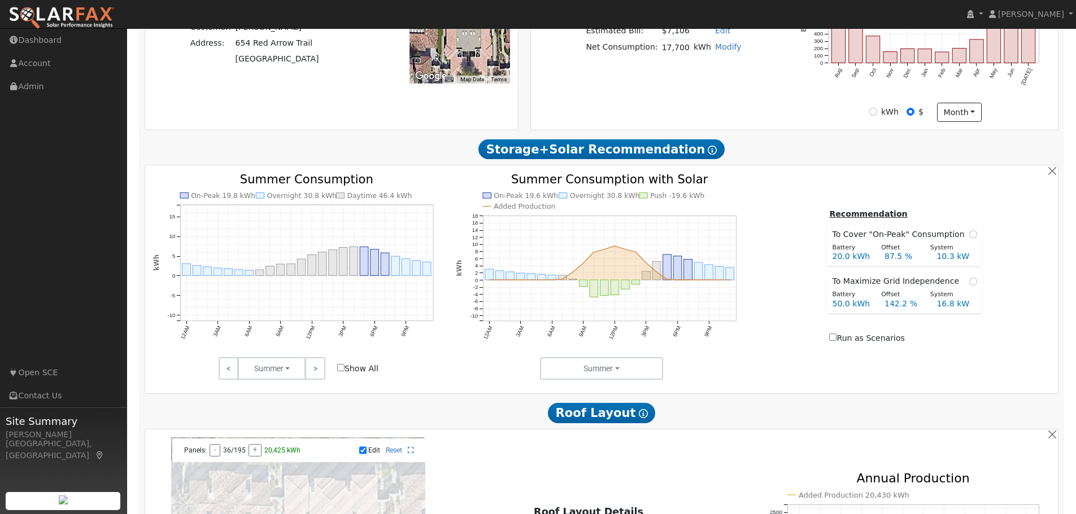
scroll to position [339, 0]
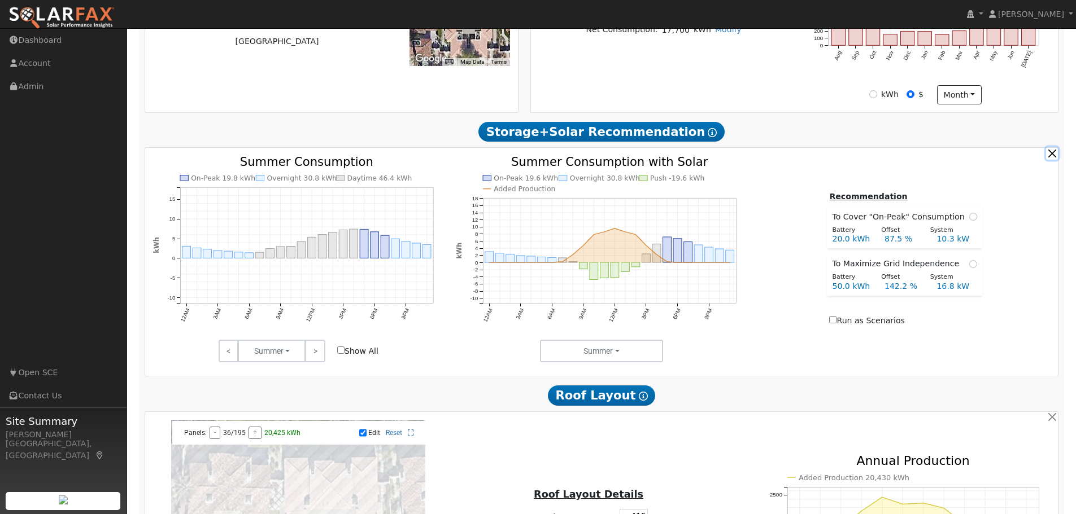
click at [1051, 158] on button "button" at bounding box center [1052, 153] width 12 height 12
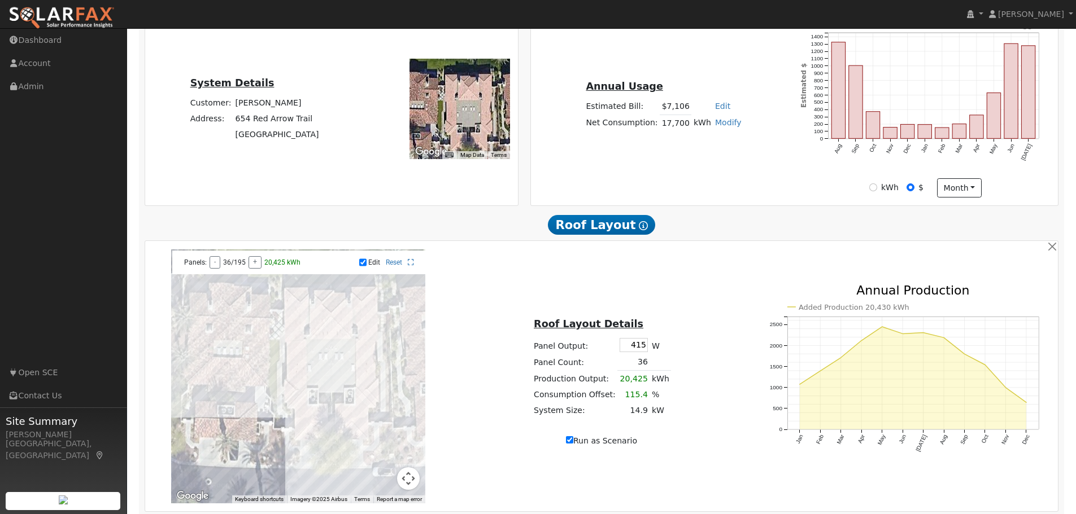
scroll to position [226, 0]
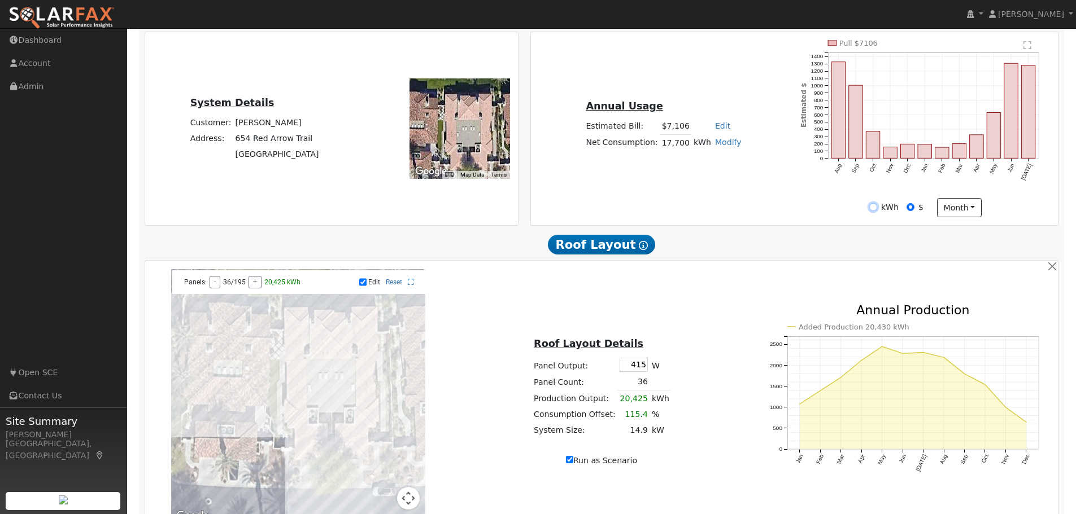
click at [876, 211] on input "kWh" at bounding box center [873, 207] width 8 height 8
radio input "true"
click at [876, 211] on input "kWh" at bounding box center [873, 207] width 8 height 8
click at [910, 211] on input "$" at bounding box center [910, 207] width 8 height 8
radio input "true"
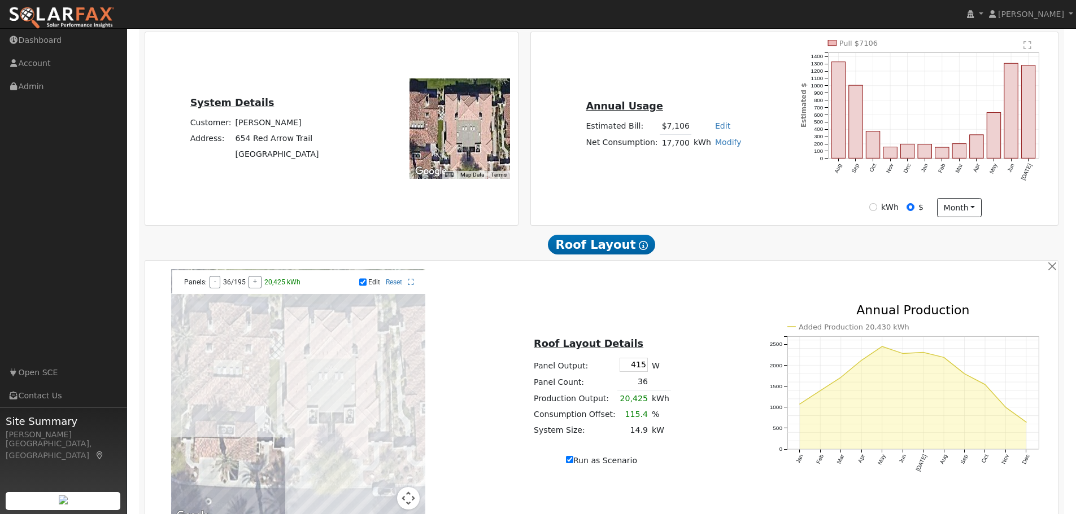
click at [879, 212] on div "kWh" at bounding box center [883, 208] width 29 height 12
click at [871, 209] on input "kWh" at bounding box center [873, 207] width 8 height 8
radio input "true"
click at [909, 209] on input "$" at bounding box center [910, 207] width 8 height 8
radio input "true"
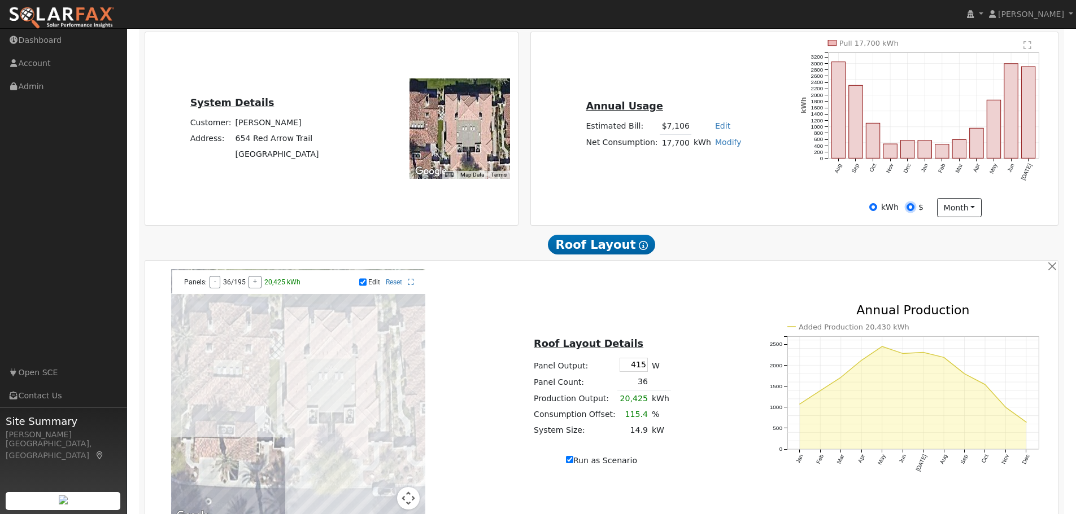
radio input "false"
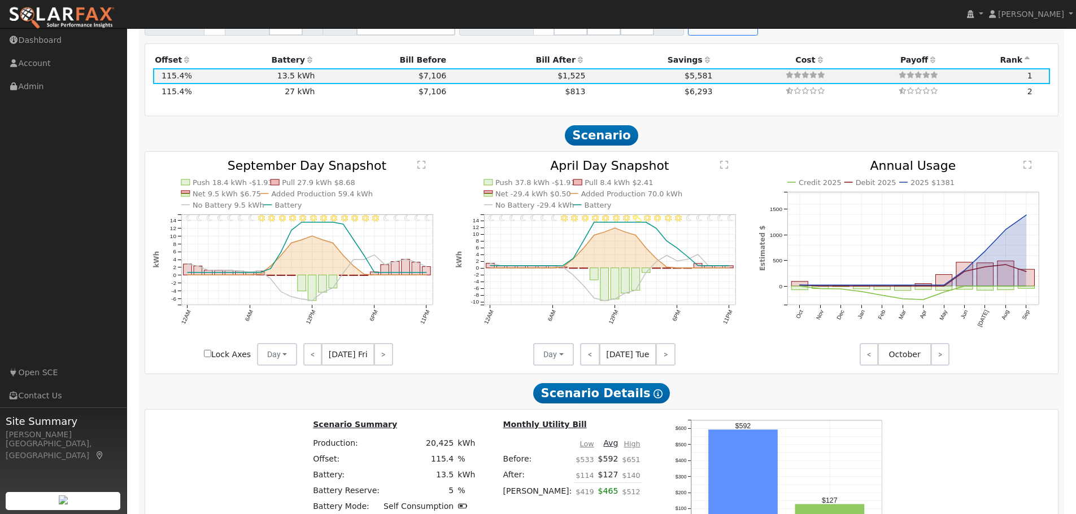
scroll to position [847, 0]
click at [938, 359] on link ">" at bounding box center [939, 355] width 19 height 23
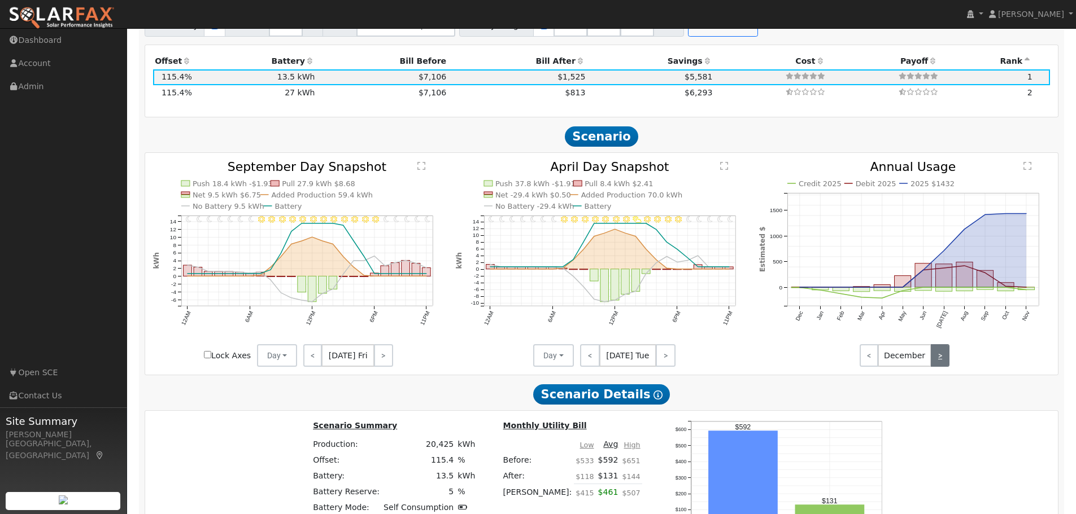
click at [938, 359] on link ">" at bounding box center [939, 355] width 19 height 23
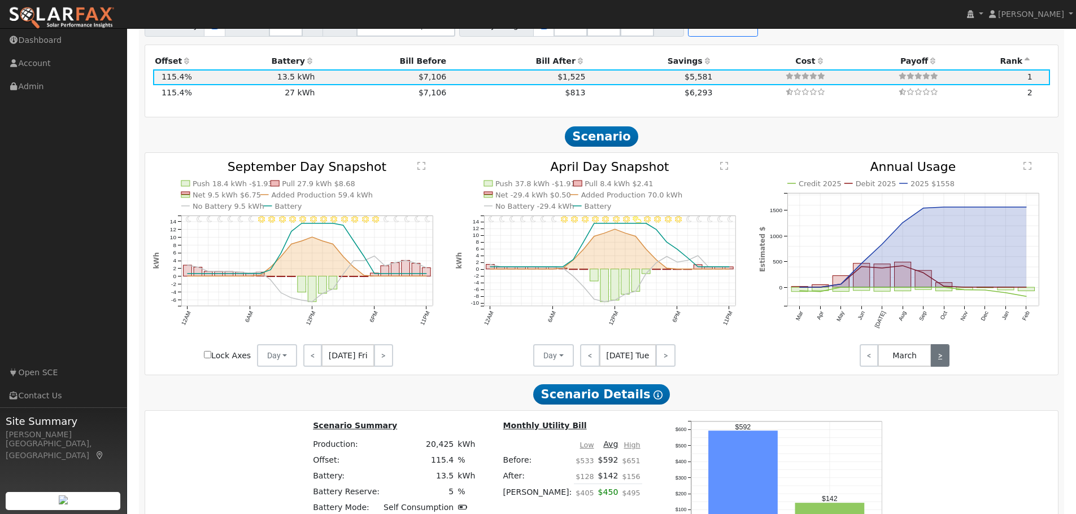
click at [938, 359] on link ">" at bounding box center [939, 355] width 19 height 23
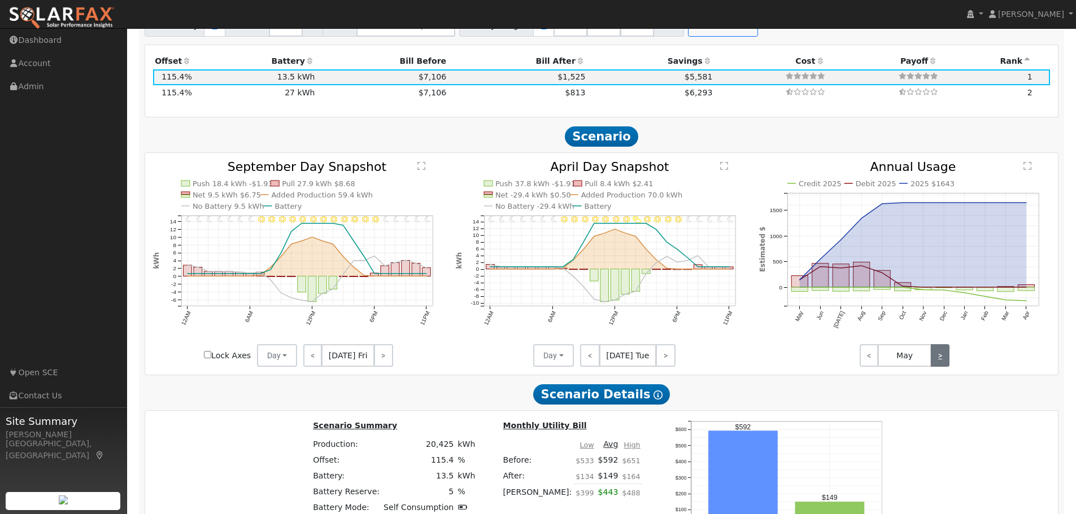
click at [939, 359] on link ">" at bounding box center [939, 355] width 19 height 23
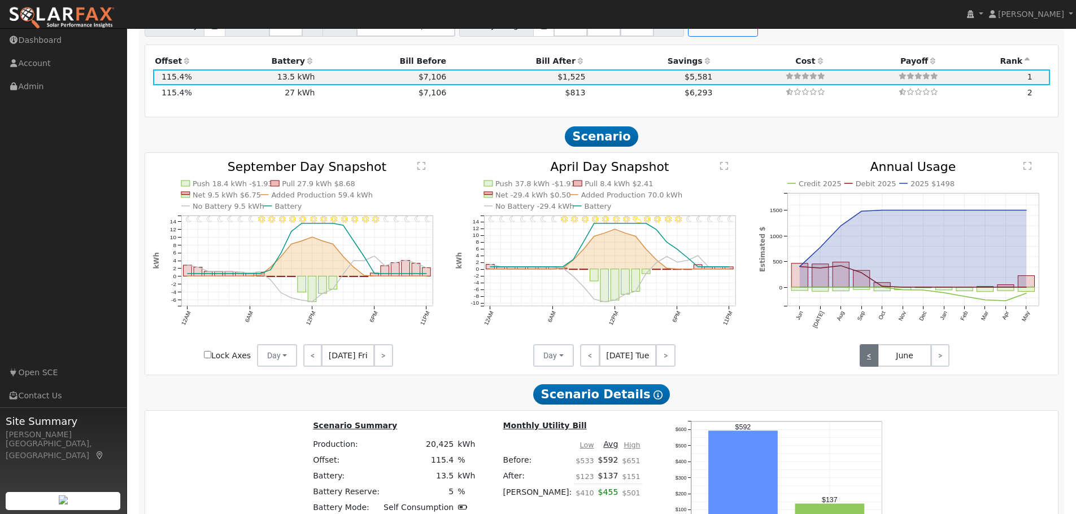
click at [871, 360] on link "<" at bounding box center [868, 355] width 19 height 23
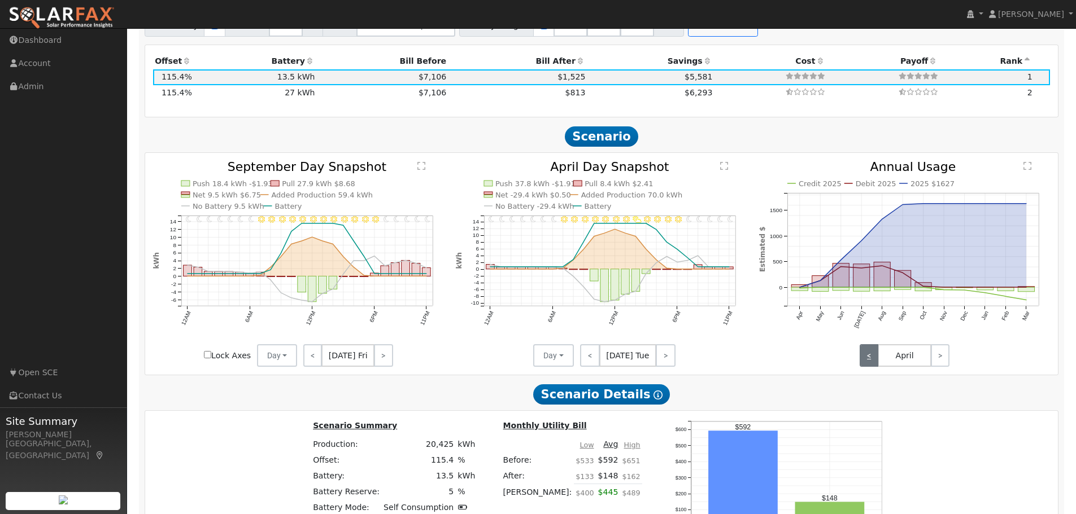
click at [871, 360] on link "<" at bounding box center [868, 355] width 19 height 23
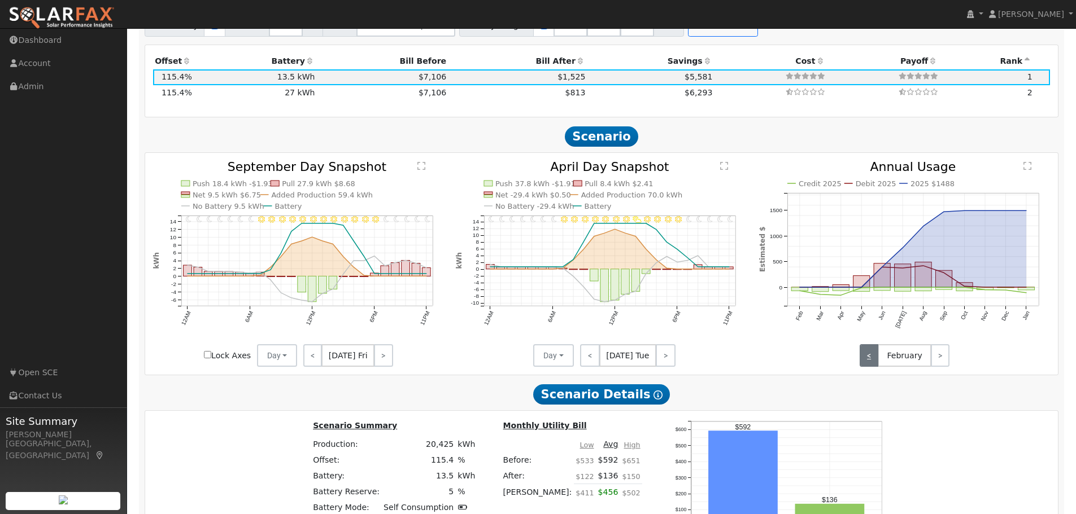
click at [871, 360] on link "<" at bounding box center [868, 355] width 19 height 23
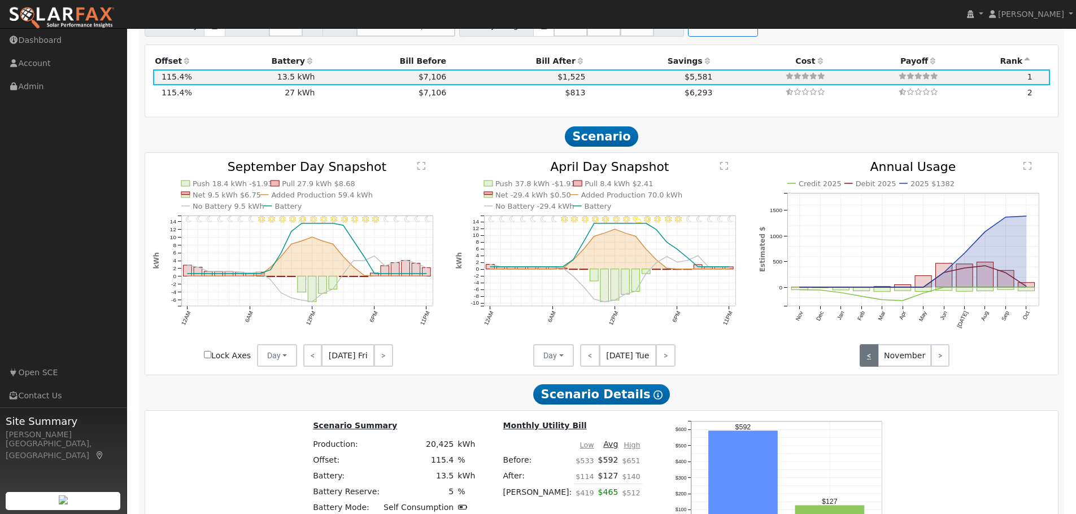
click at [872, 359] on link "<" at bounding box center [868, 355] width 19 height 23
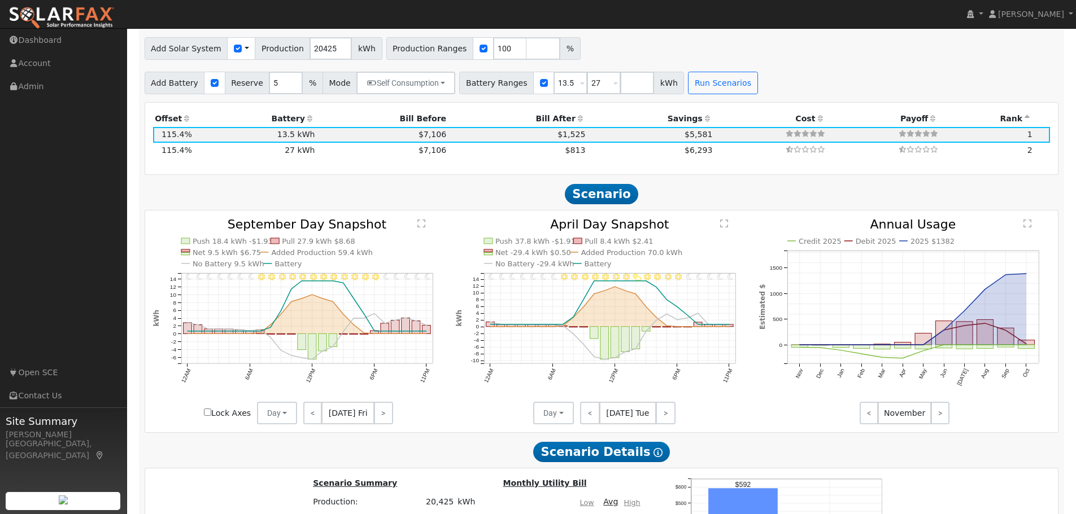
scroll to position [926, 0]
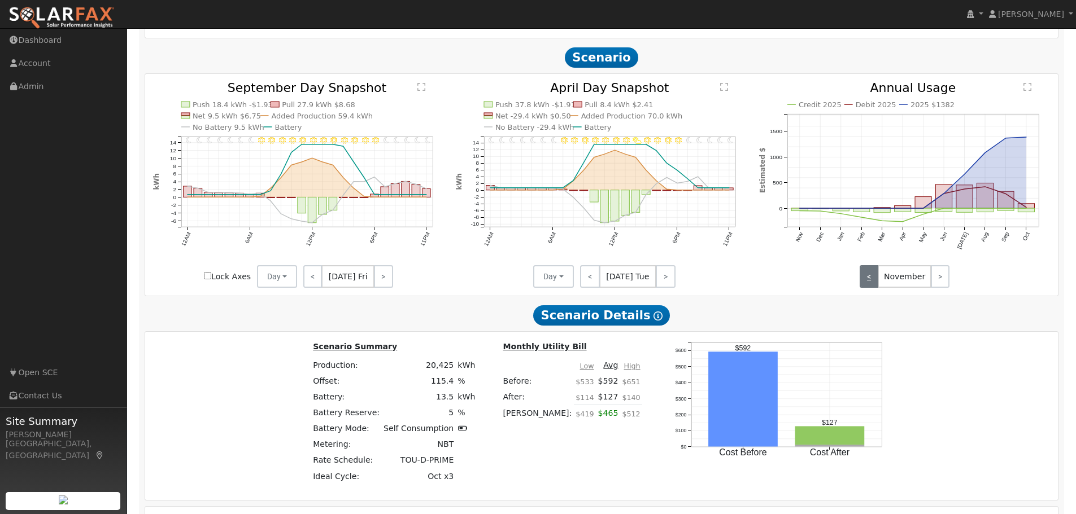
click at [866, 281] on link "<" at bounding box center [868, 276] width 19 height 23
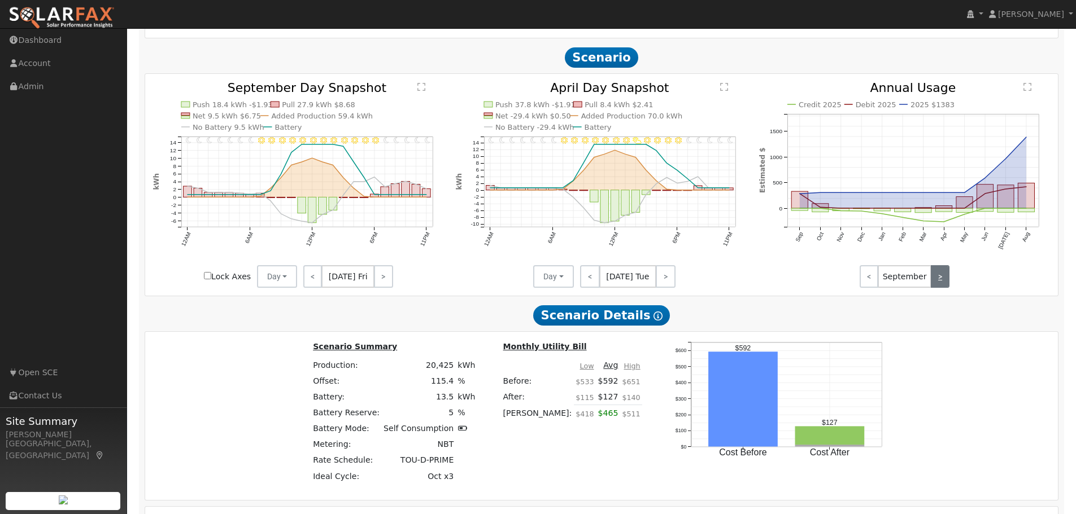
click at [940, 281] on link ">" at bounding box center [939, 276] width 19 height 23
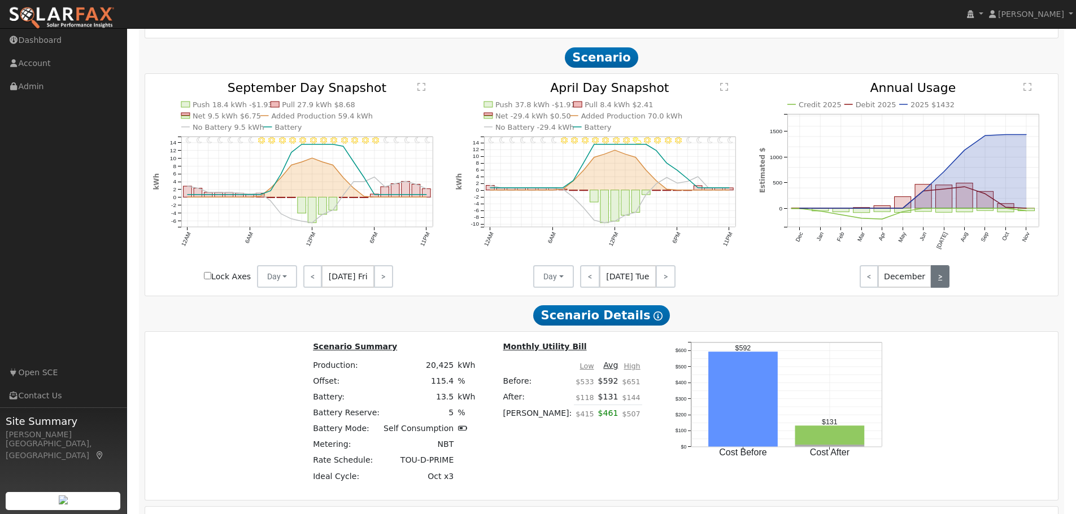
click at [940, 281] on link ">" at bounding box center [939, 276] width 19 height 23
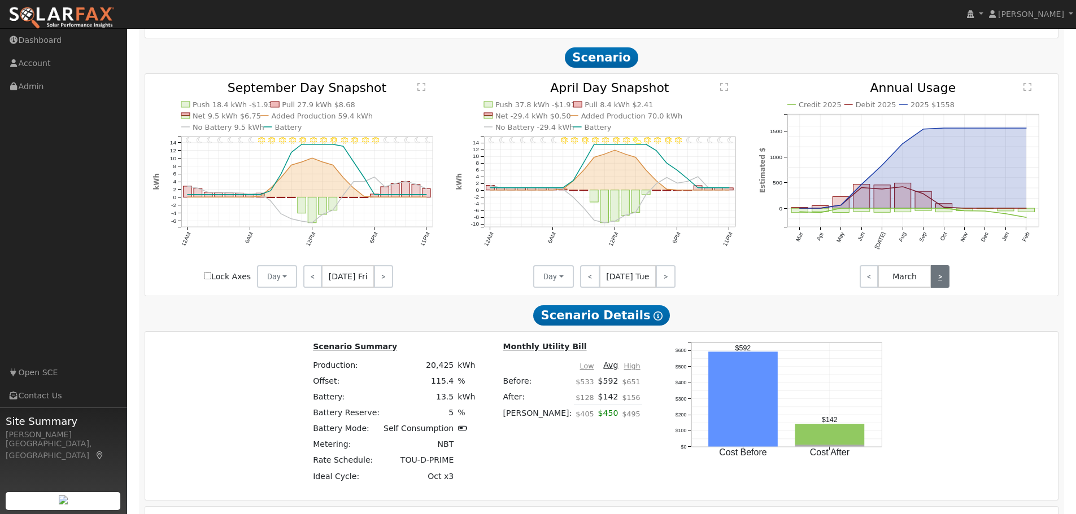
click at [940, 281] on link ">" at bounding box center [939, 276] width 19 height 23
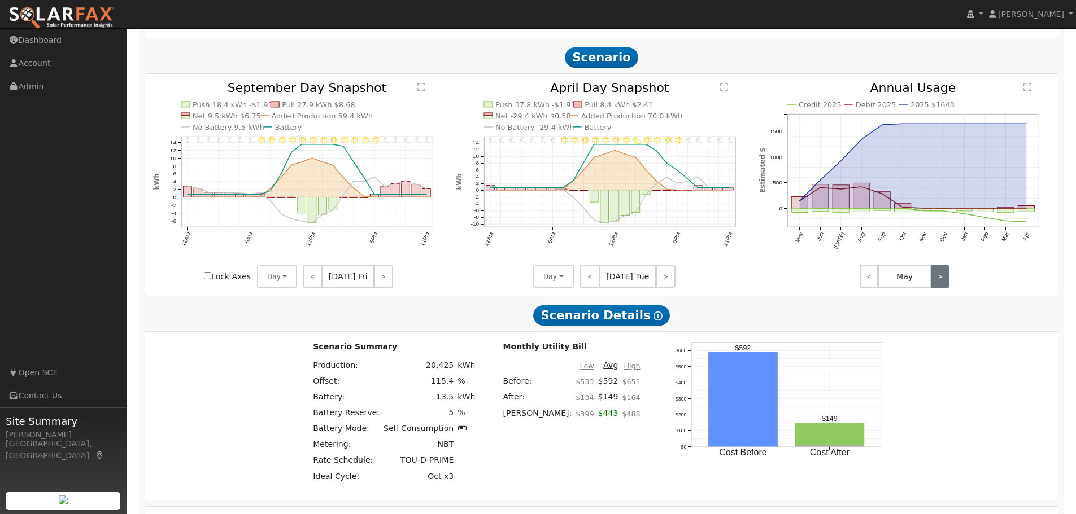
click at [940, 281] on link ">" at bounding box center [939, 276] width 19 height 23
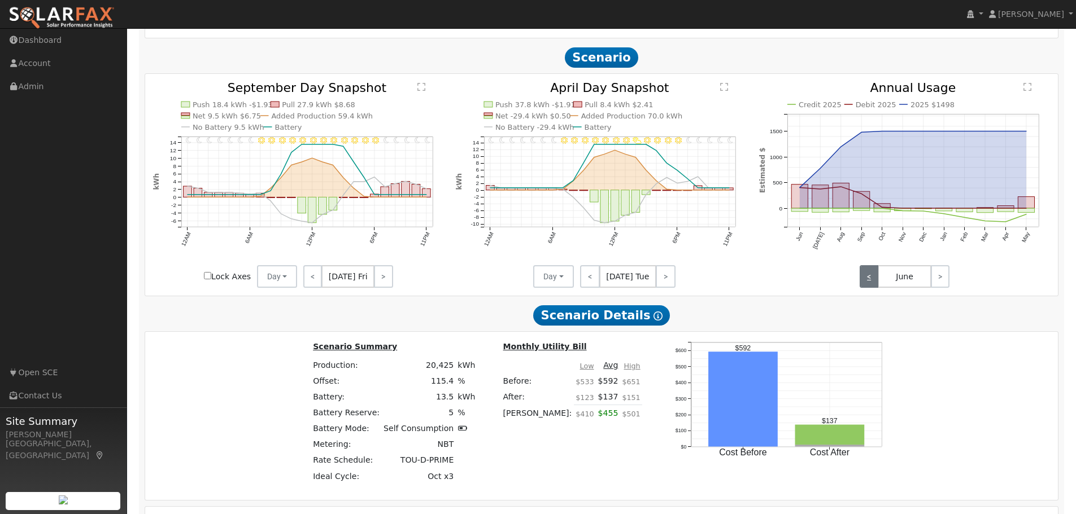
click at [871, 283] on link "<" at bounding box center [868, 276] width 19 height 23
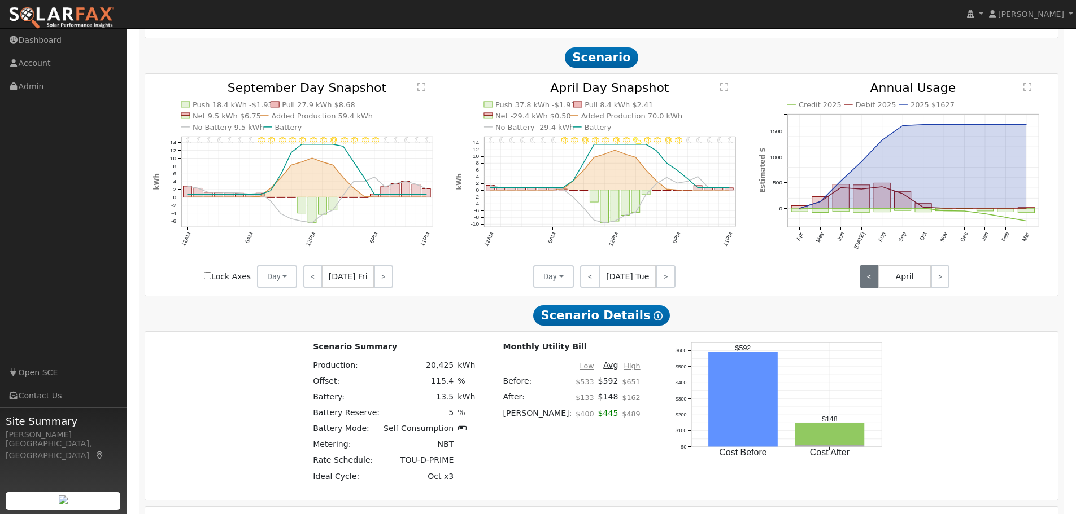
click at [871, 283] on link "<" at bounding box center [868, 276] width 19 height 23
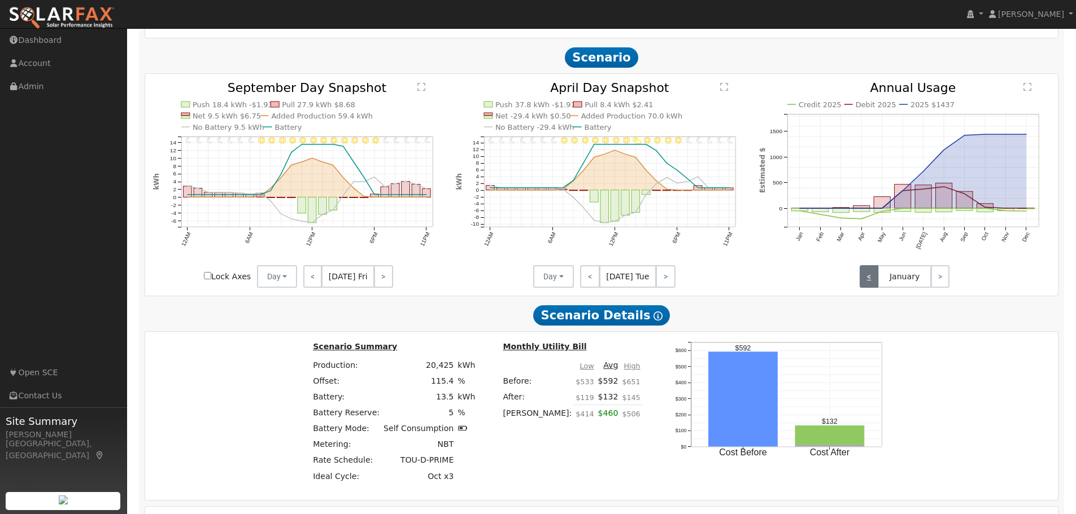
click at [871, 282] on link "<" at bounding box center [868, 276] width 19 height 23
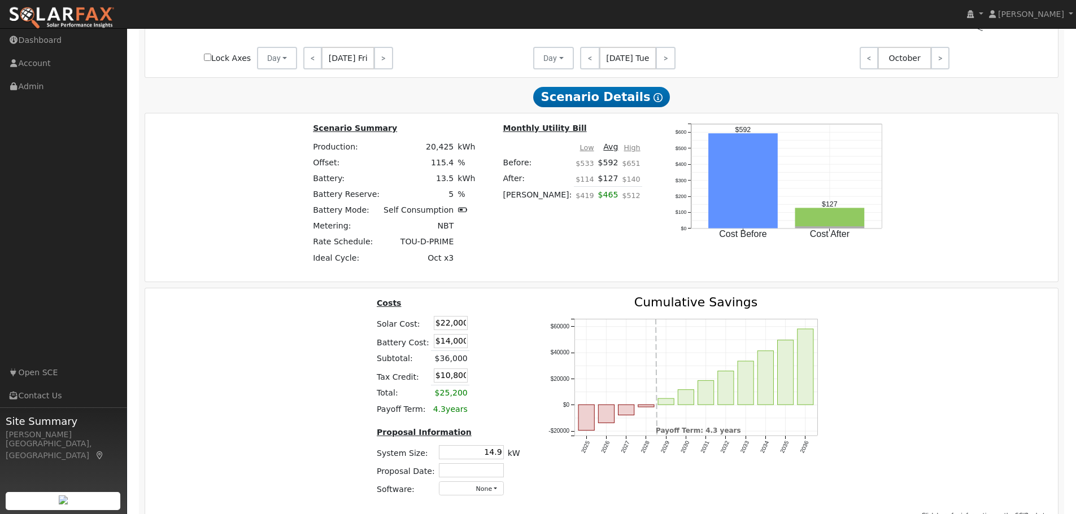
scroll to position [1208, 0]
